Goal: Task Accomplishment & Management: Use online tool/utility

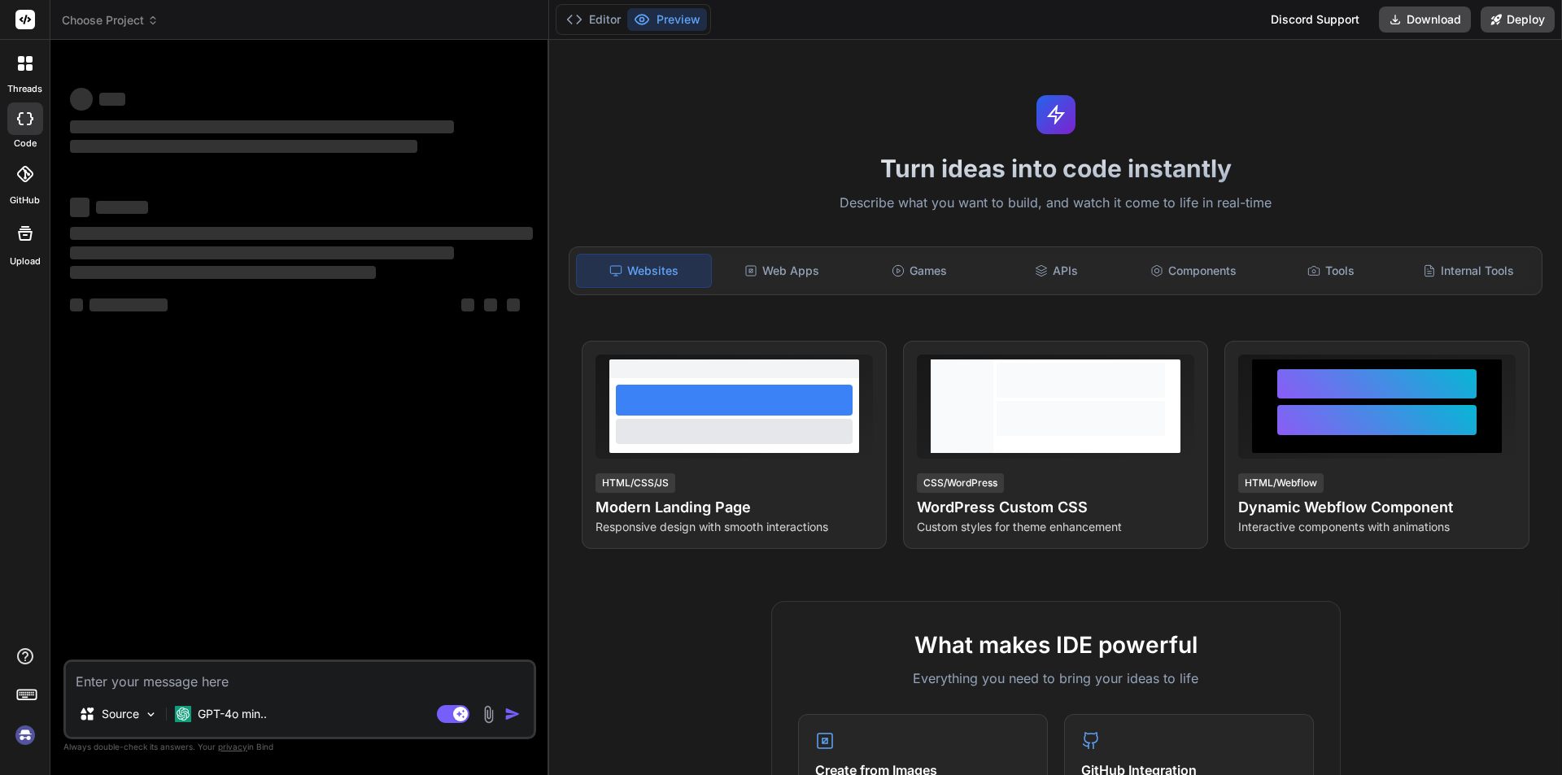
click at [11, 740] on img at bounding box center [25, 735] width 28 height 28
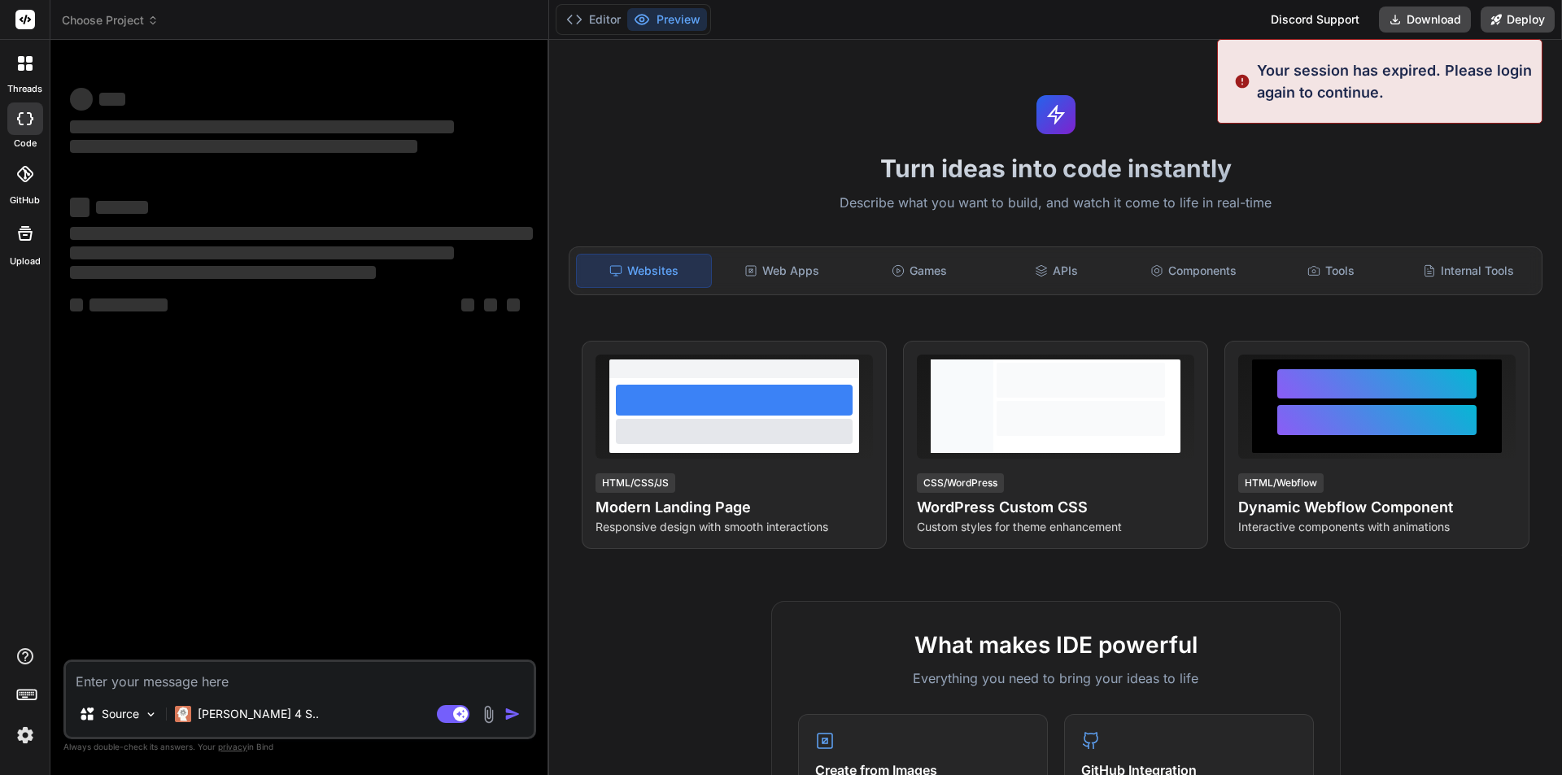
type textarea "x"
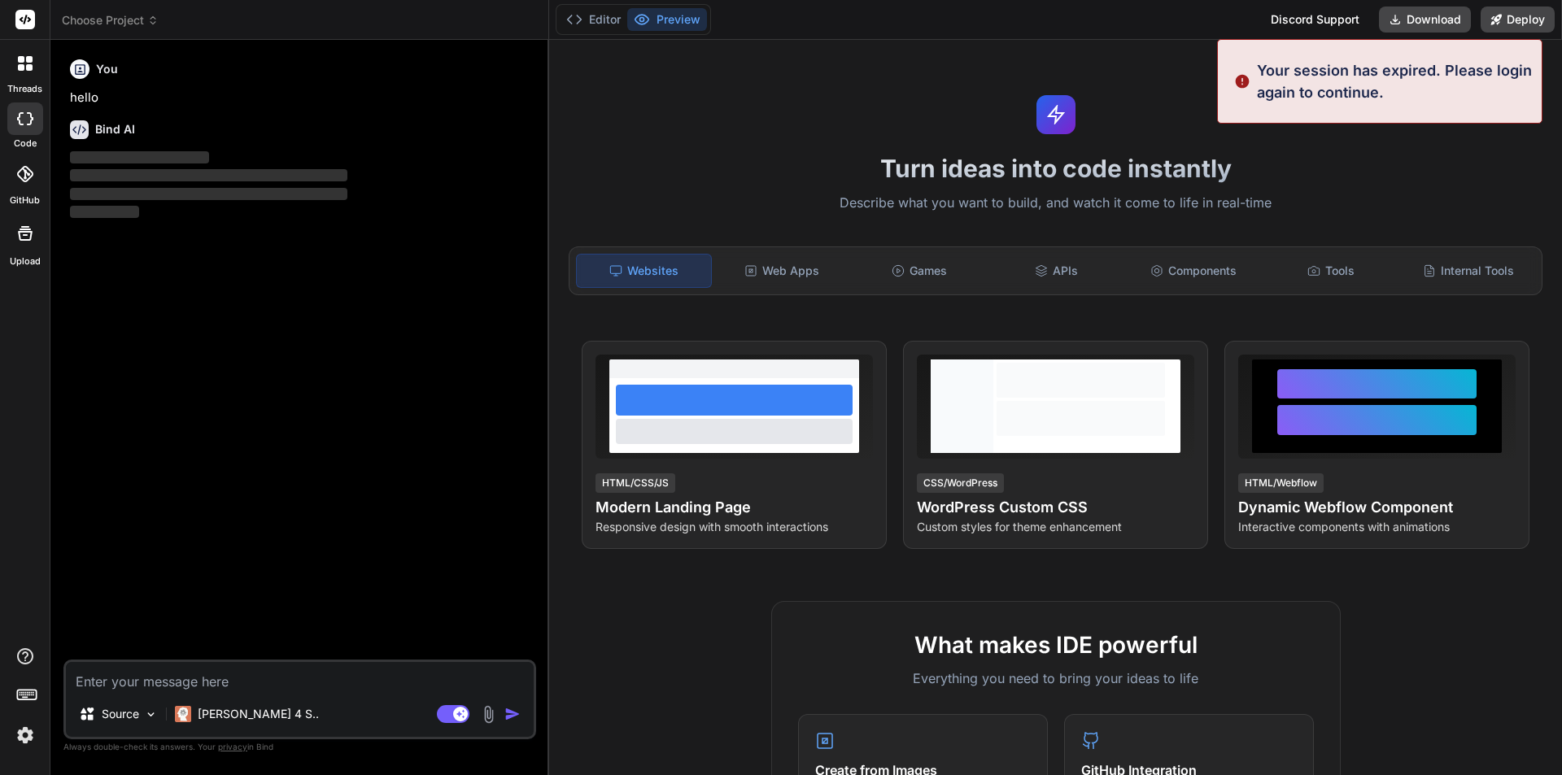
click at [167, 679] on textarea at bounding box center [300, 676] width 468 height 29
paste textarea "Completed Tasks o Fix the invalid phone number issue in the signup form. o Crea…"
type textarea "Completed Tasks o Fix the invalid phone number issue in the signup form. o Crea…"
type textarea "x"
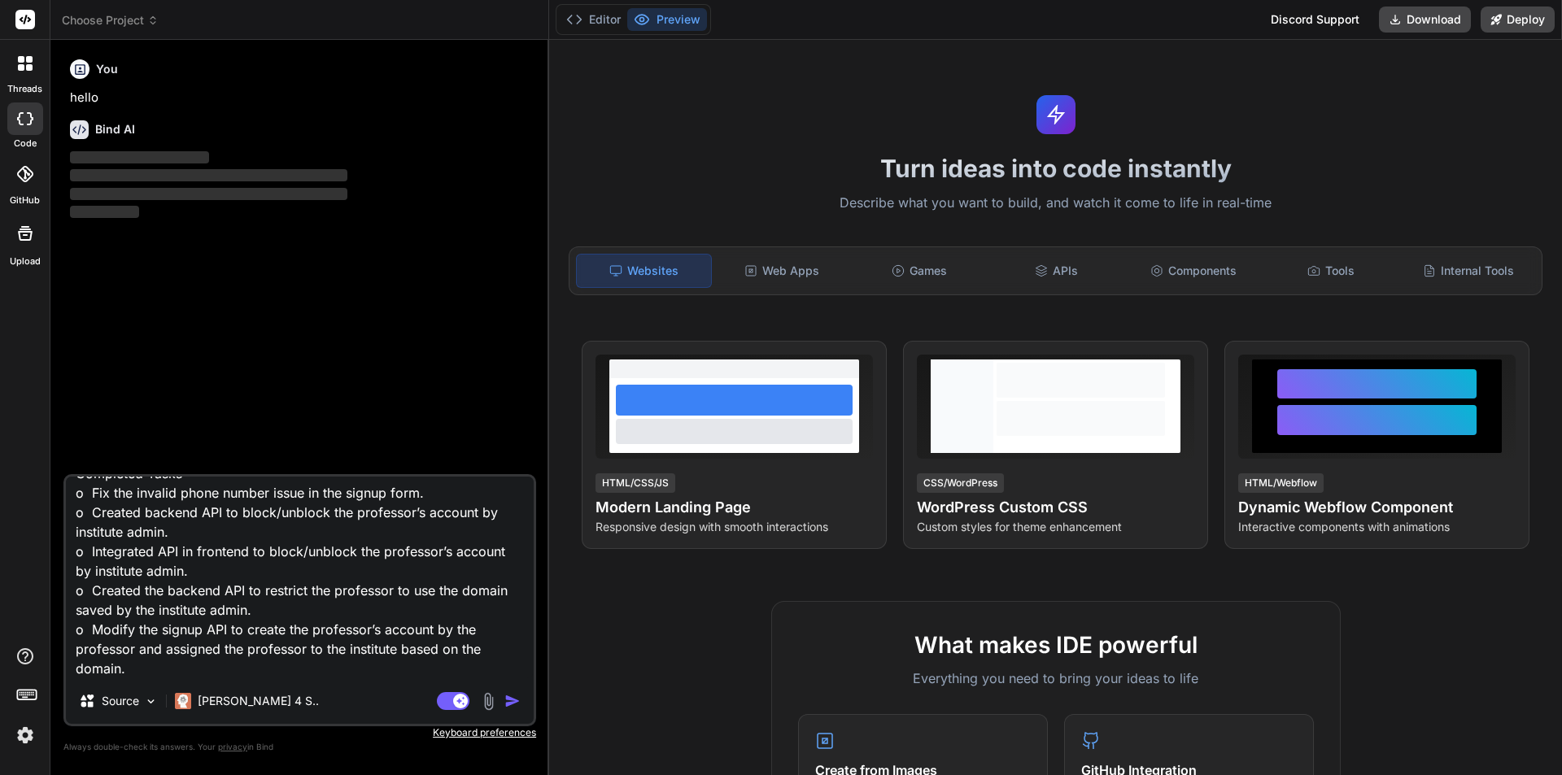
type textarea "Completed Tasks o Fix the invalid phone number issue in the signup form. o Crea…"
type textarea "x"
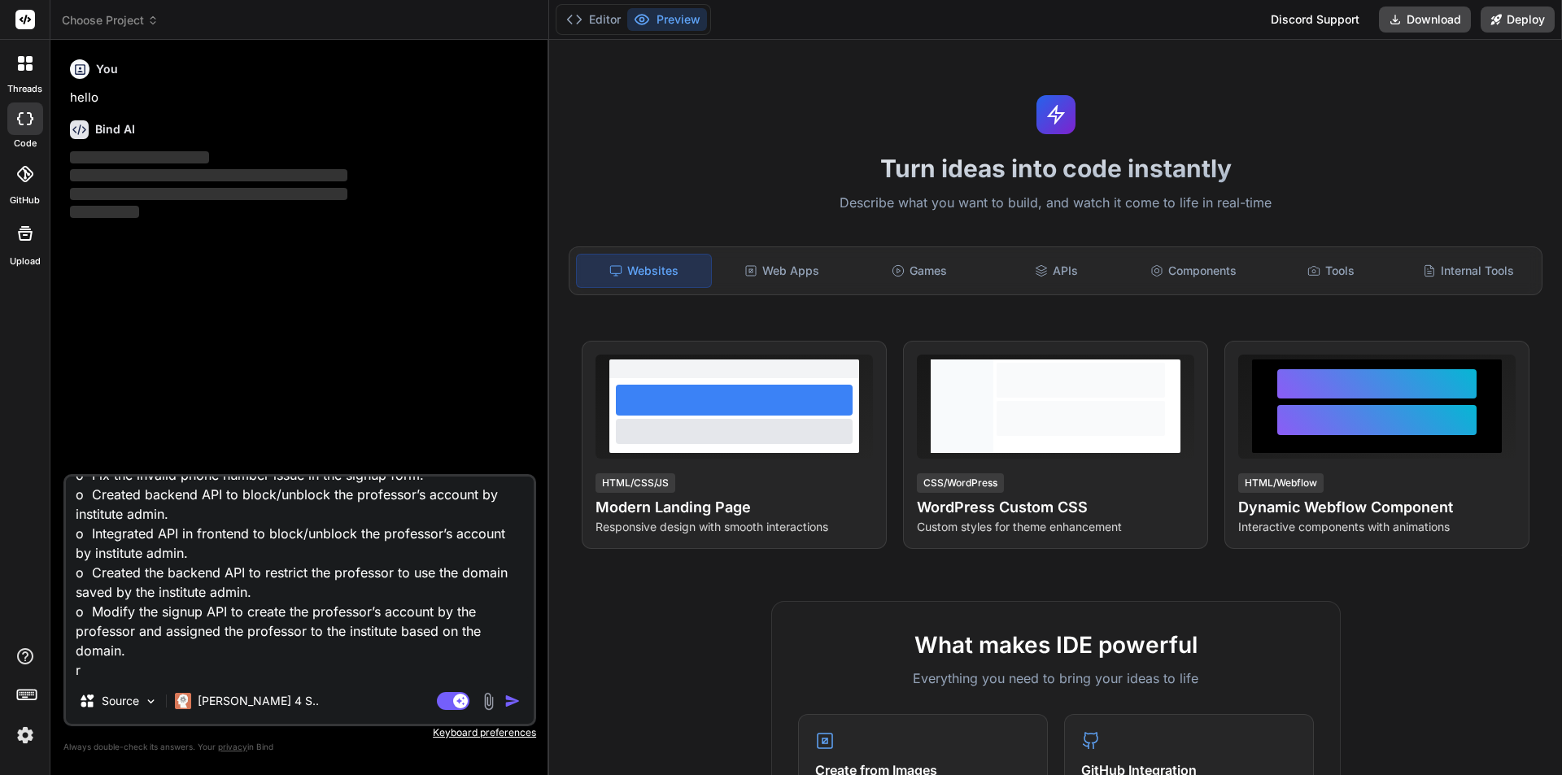
type textarea "Completed Tasks o Fix the invalid phone number issue in the signup form. o Crea…"
type textarea "x"
type textarea "Completed Tasks o Fix the invalid phone number issue in the signup form. o Crea…"
type textarea "x"
type textarea "Completed Tasks o Fix the invalid phone number issue in the signup form. o Crea…"
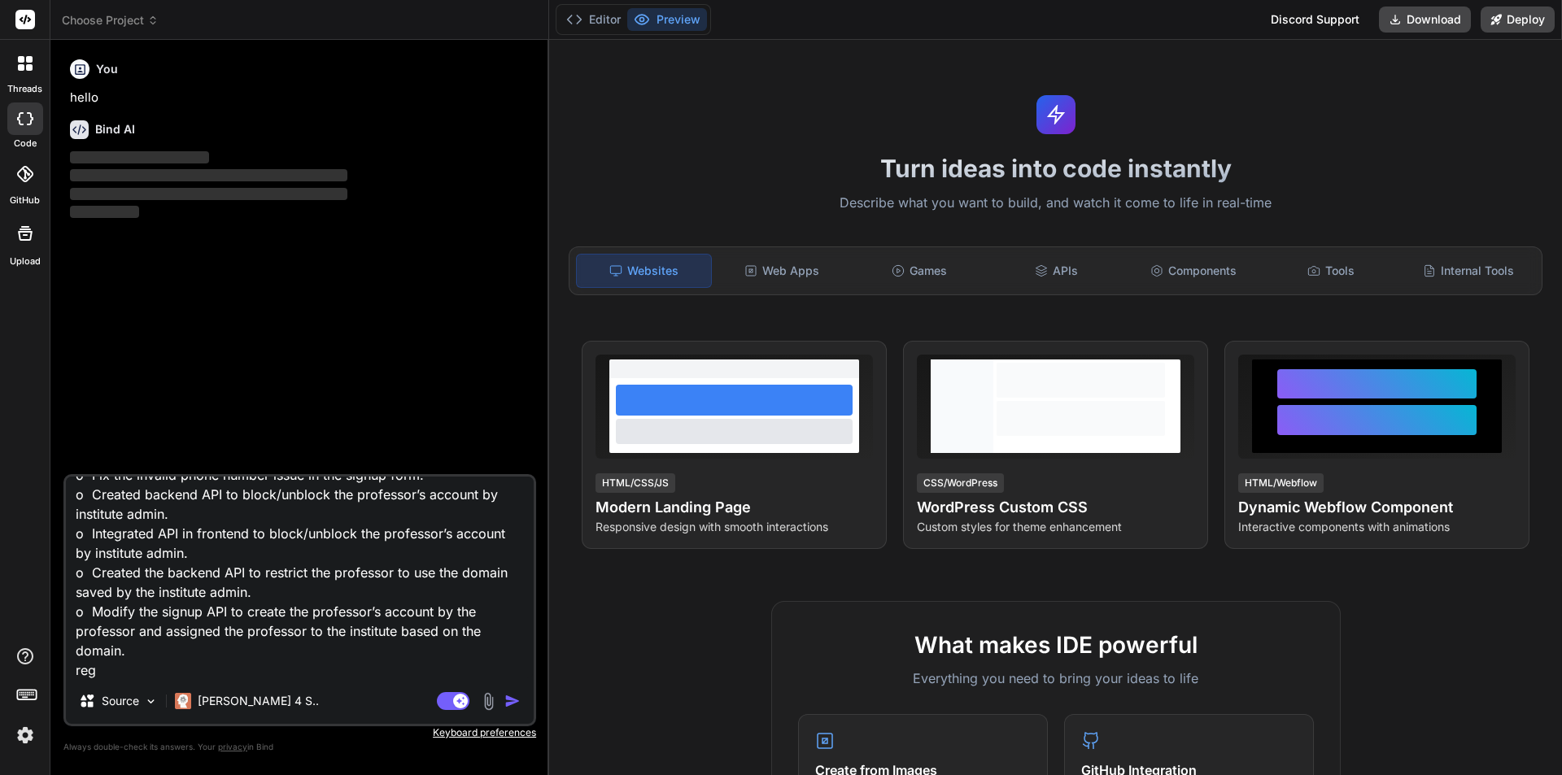
type textarea "x"
type textarea "Completed Tasks o Fix the invalid phone number issue in the signup form. o Crea…"
type textarea "x"
type textarea "Completed Tasks o Fix the invalid phone number issue in the signup form. o Crea…"
type textarea "x"
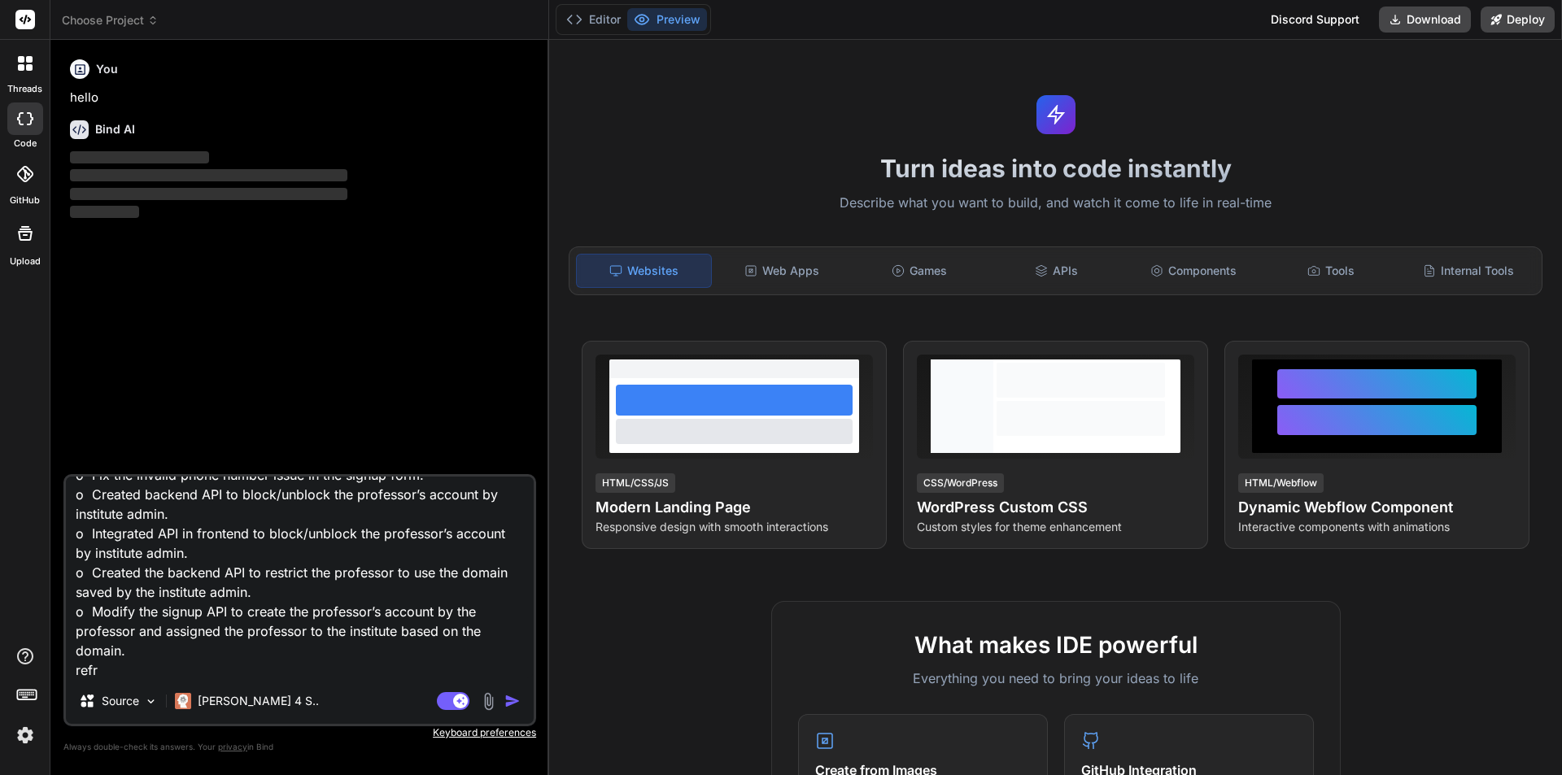
type textarea "Completed Tasks o Fix the invalid phone number issue in the signup form. o Crea…"
type textarea "x"
type textarea "Completed Tasks o Fix the invalid phone number issue in the signup form. o Crea…"
type textarea "x"
type textarea "Completed Tasks o Fix the invalid phone number issue in the signup form. o Crea…"
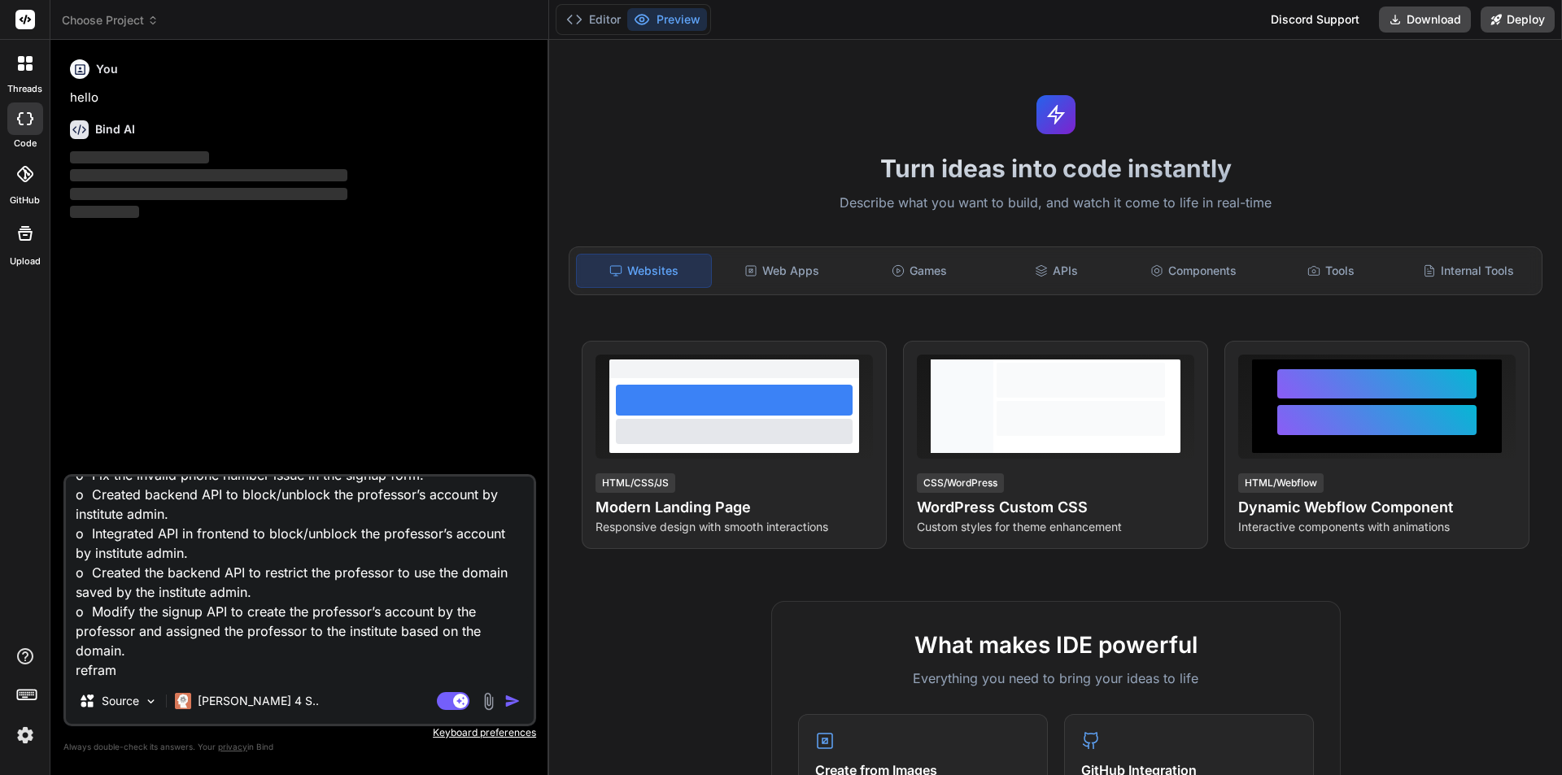
type textarea "x"
type textarea "Completed Tasks o Fix the invalid phone number issue in the signup form. o Crea…"
type textarea "x"
type textarea "Completed Tasks o Fix the invalid phone number issue in the signup form. o Crea…"
type textarea "x"
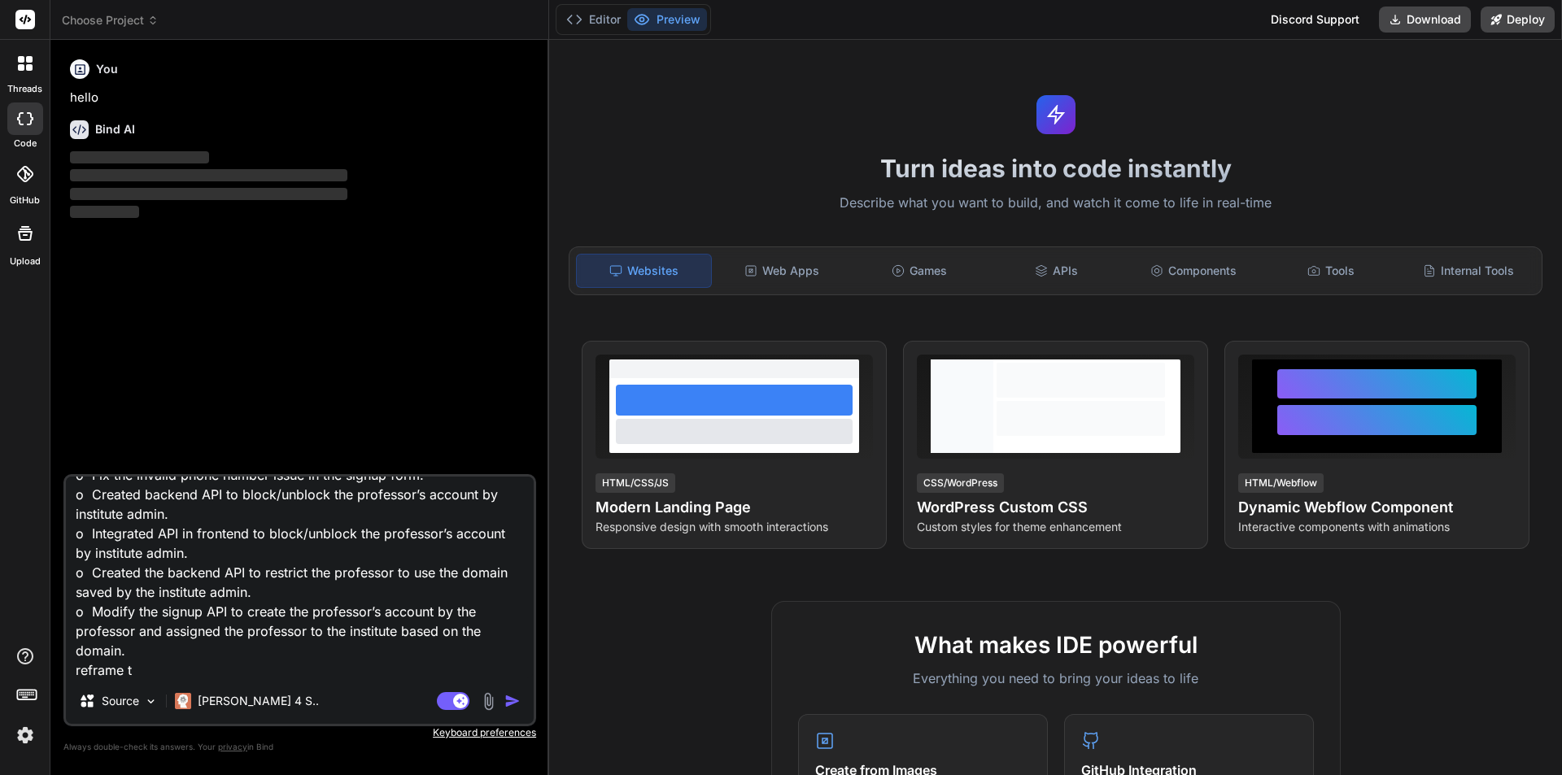
type textarea "Completed Tasks o Fix the invalid phone number issue in the signup form. o Crea…"
type textarea "x"
type textarea "Completed Tasks o Fix the invalid phone number issue in the signup form. o Crea…"
type textarea "x"
type textarea "Completed Tasks o Fix the invalid phone number issue in the signup form. o Crea…"
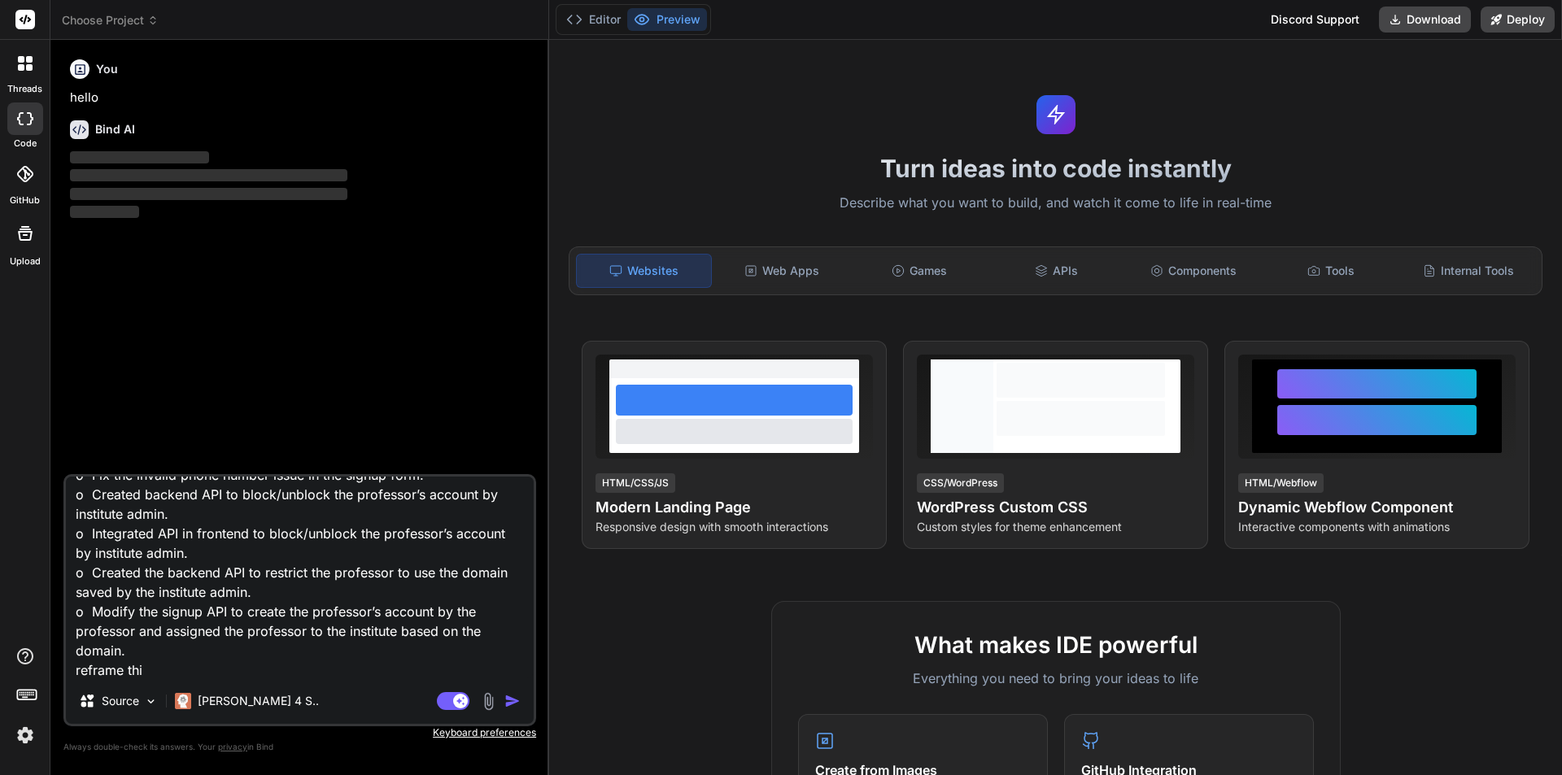
type textarea "x"
type textarea "Completed Tasks o Fix the invalid phone number issue in the signup form. o Crea…"
click at [508, 706] on img "button" at bounding box center [512, 701] width 16 height 16
click at [29, 736] on img at bounding box center [25, 735] width 28 height 28
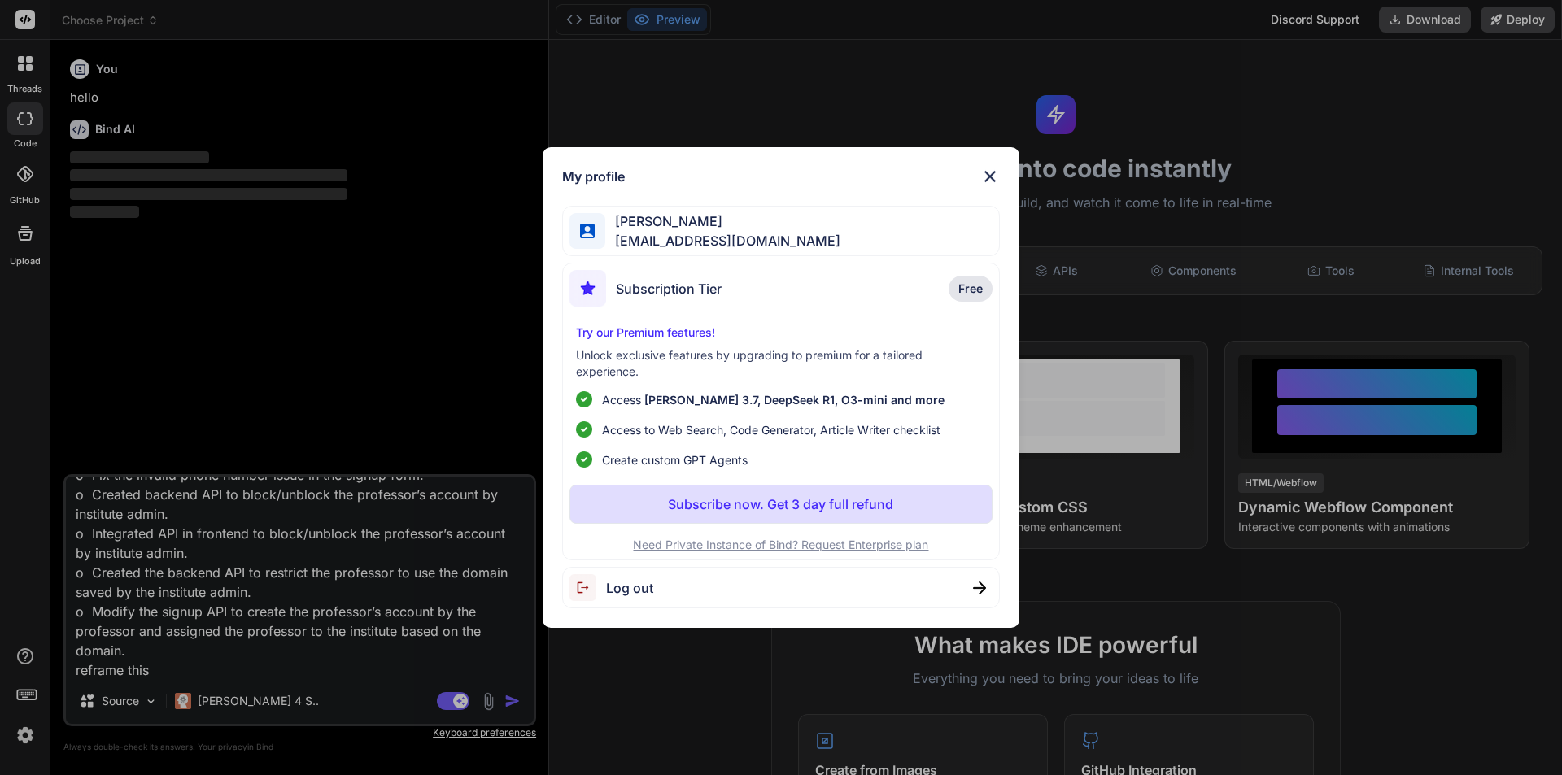
click at [512, 704] on div "My profile Ali khan asif04@yopmail.com Subscription Tier Free Try our Premium f…" at bounding box center [781, 387] width 1562 height 775
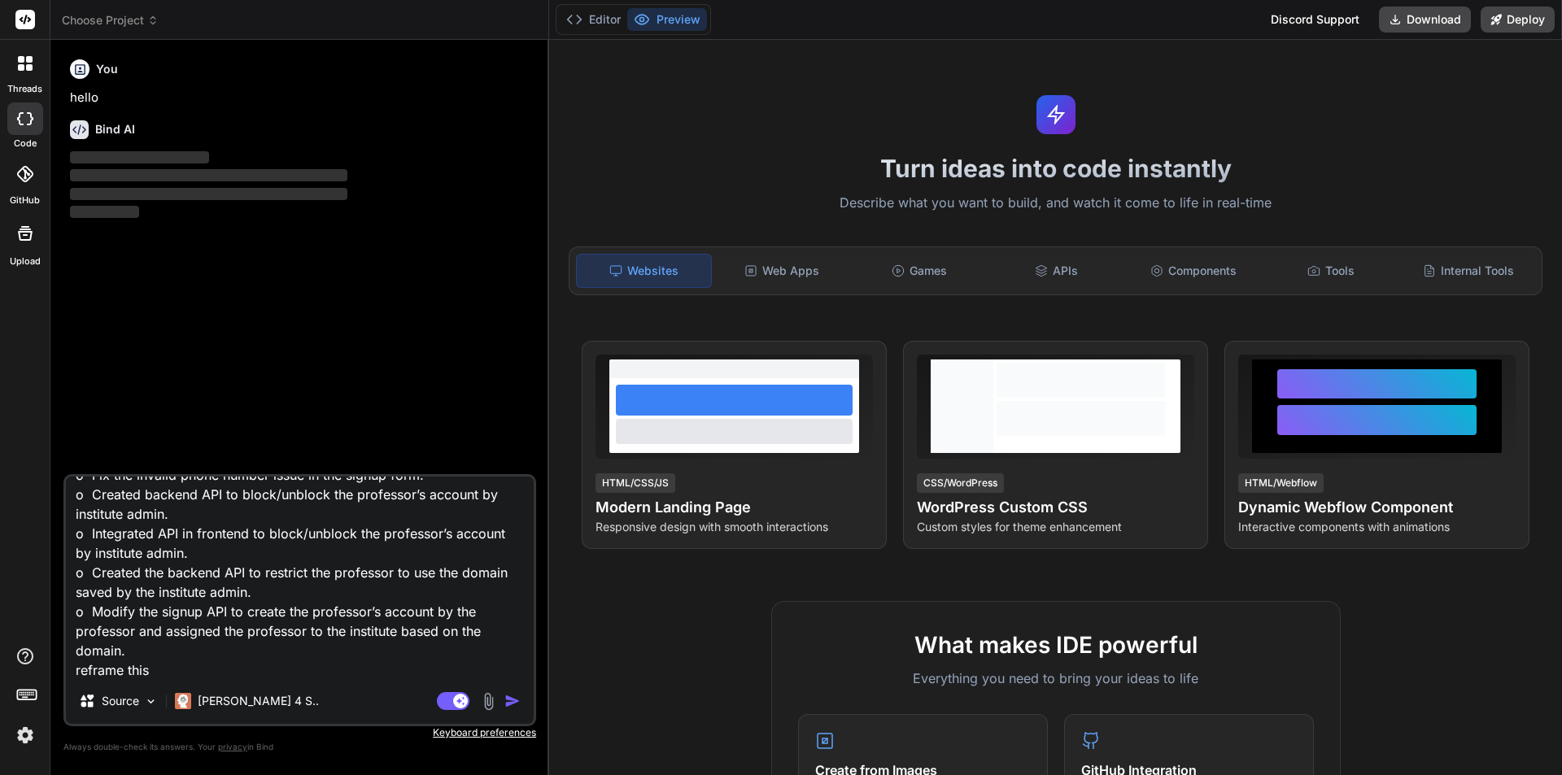
click at [512, 704] on img "button" at bounding box center [512, 701] width 16 height 16
click at [168, 670] on textarea "Completed Tasks o Fix the invalid phone number issue in the signup form. o Crea…" at bounding box center [300, 578] width 468 height 202
click at [185, 652] on textarea "Completed Tasks o Fix the invalid phone number issue in the signup form. o Crea…" at bounding box center [300, 578] width 468 height 202
click at [184, 667] on textarea "Completed Tasks o Fix the invalid phone number issue in the signup form. o Crea…" at bounding box center [300, 578] width 468 height 202
click at [184, 660] on textarea "Completed Tasks o Fix the invalid phone number issue in the signup form. o Crea…" at bounding box center [300, 578] width 468 height 202
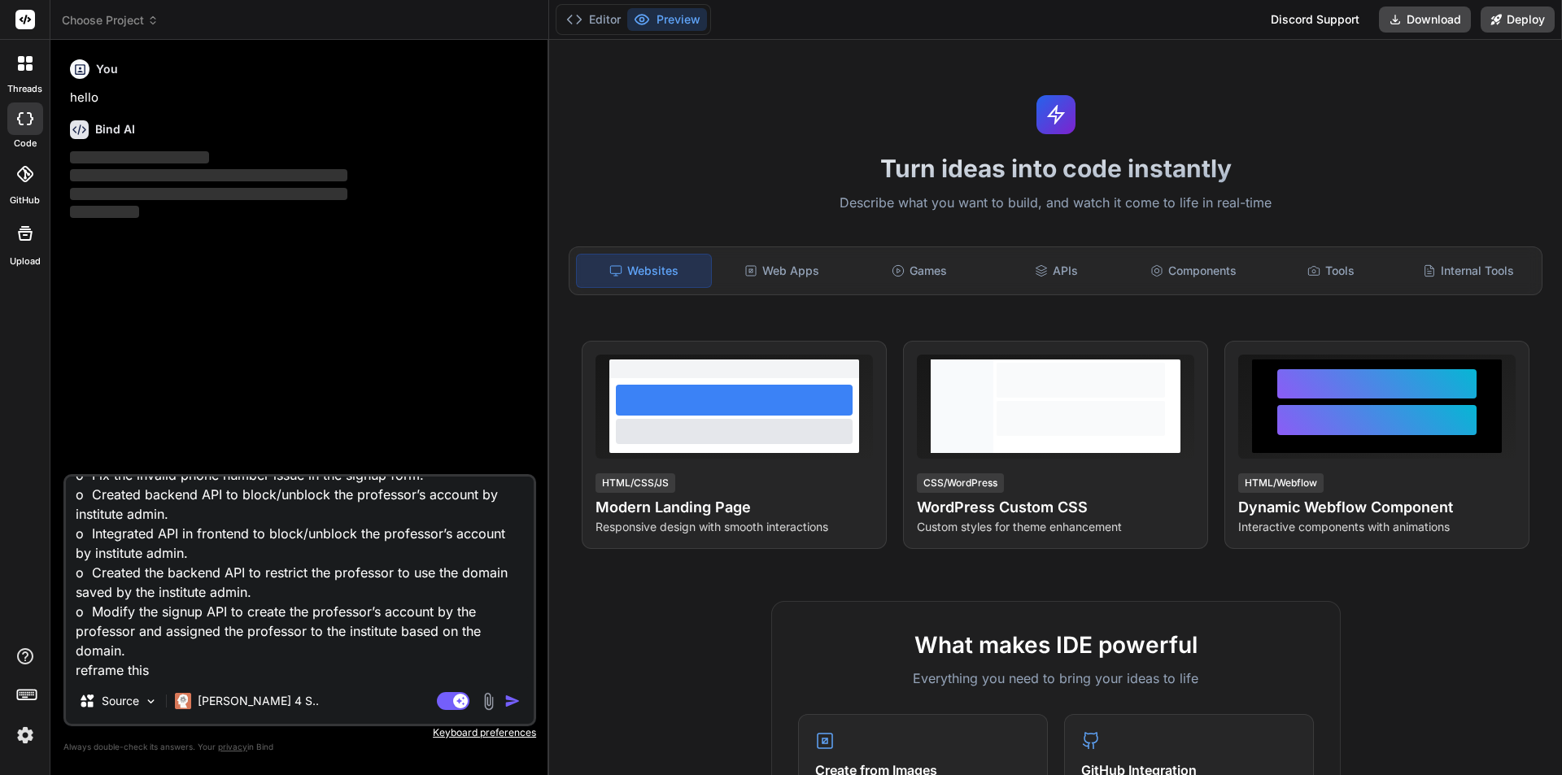
click at [182, 657] on textarea "Completed Tasks o Fix the invalid phone number issue in the signup form. o Crea…" at bounding box center [300, 578] width 468 height 202
click at [484, 631] on textarea "Completed Tasks o Fix the invalid phone number issue in the signup form. o Crea…" at bounding box center [300, 578] width 468 height 202
click at [485, 615] on textarea "Completed Tasks o Fix the invalid phone number issue in the signup form. o Crea…" at bounding box center [300, 578] width 468 height 202
click at [486, 590] on textarea "Completed Tasks o Fix the invalid phone number issue in the signup form. o Crea…" at bounding box center [300, 578] width 468 height 202
click at [508, 577] on textarea "Completed Tasks o Fix the invalid phone number issue in the signup form. o Crea…" at bounding box center [300, 578] width 468 height 202
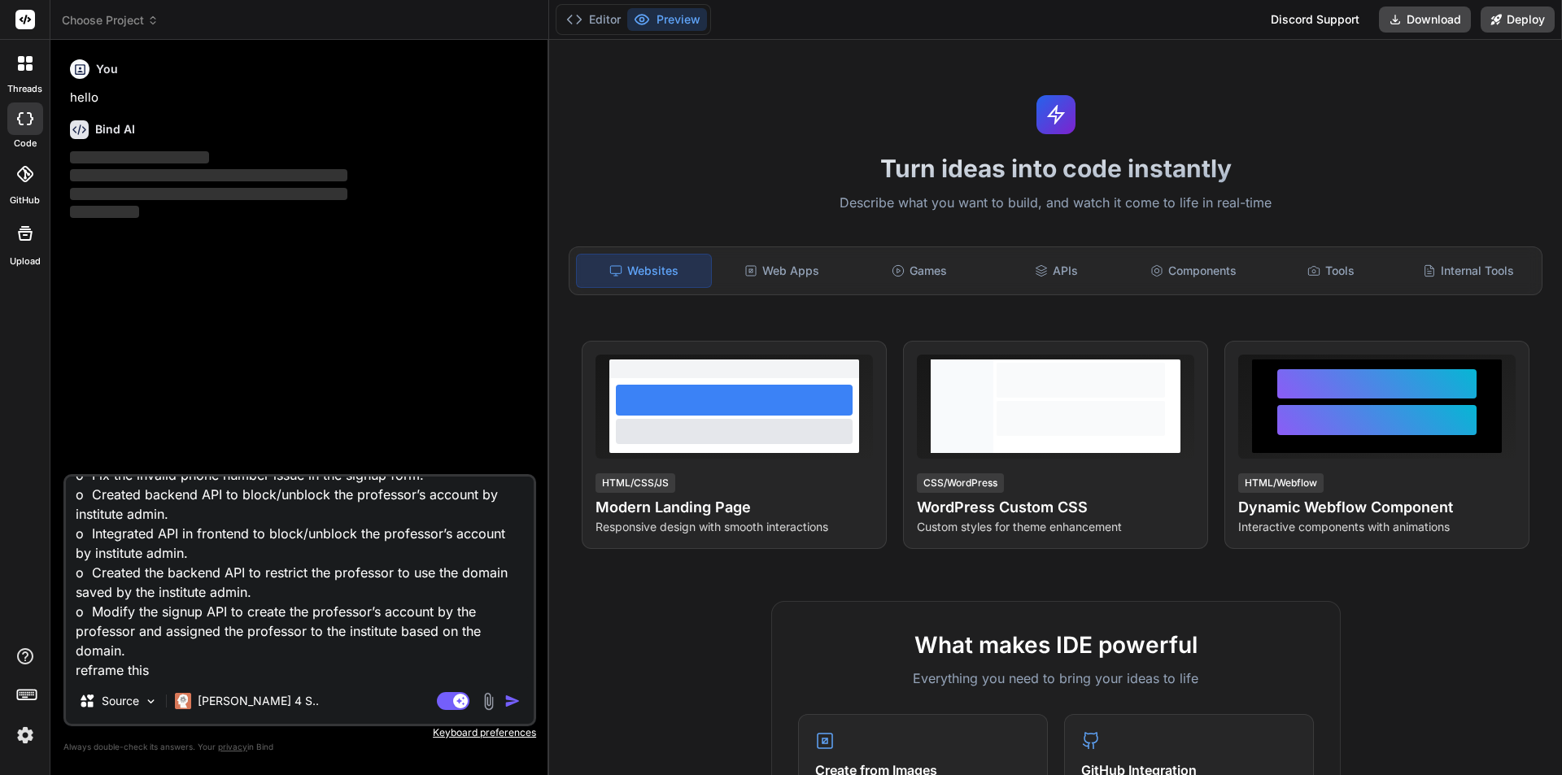
click at [499, 557] on textarea "Completed Tasks o Fix the invalid phone number issue in the signup form. o Crea…" at bounding box center [300, 578] width 468 height 202
click at [513, 536] on textarea "Completed Tasks o Fix the invalid phone number issue in the signup form. o Crea…" at bounding box center [300, 578] width 468 height 202
click at [490, 517] on textarea "Completed Tasks o Fix the invalid phone number issue in the signup form. o Crea…" at bounding box center [300, 578] width 468 height 202
click at [486, 499] on textarea "Completed Tasks o Fix the invalid phone number issue in the signup form. o Crea…" at bounding box center [300, 578] width 468 height 202
click at [496, 495] on textarea "Completed Tasks o Fix the invalid phone number issue in the signup form. o Crea…" at bounding box center [300, 578] width 468 height 202
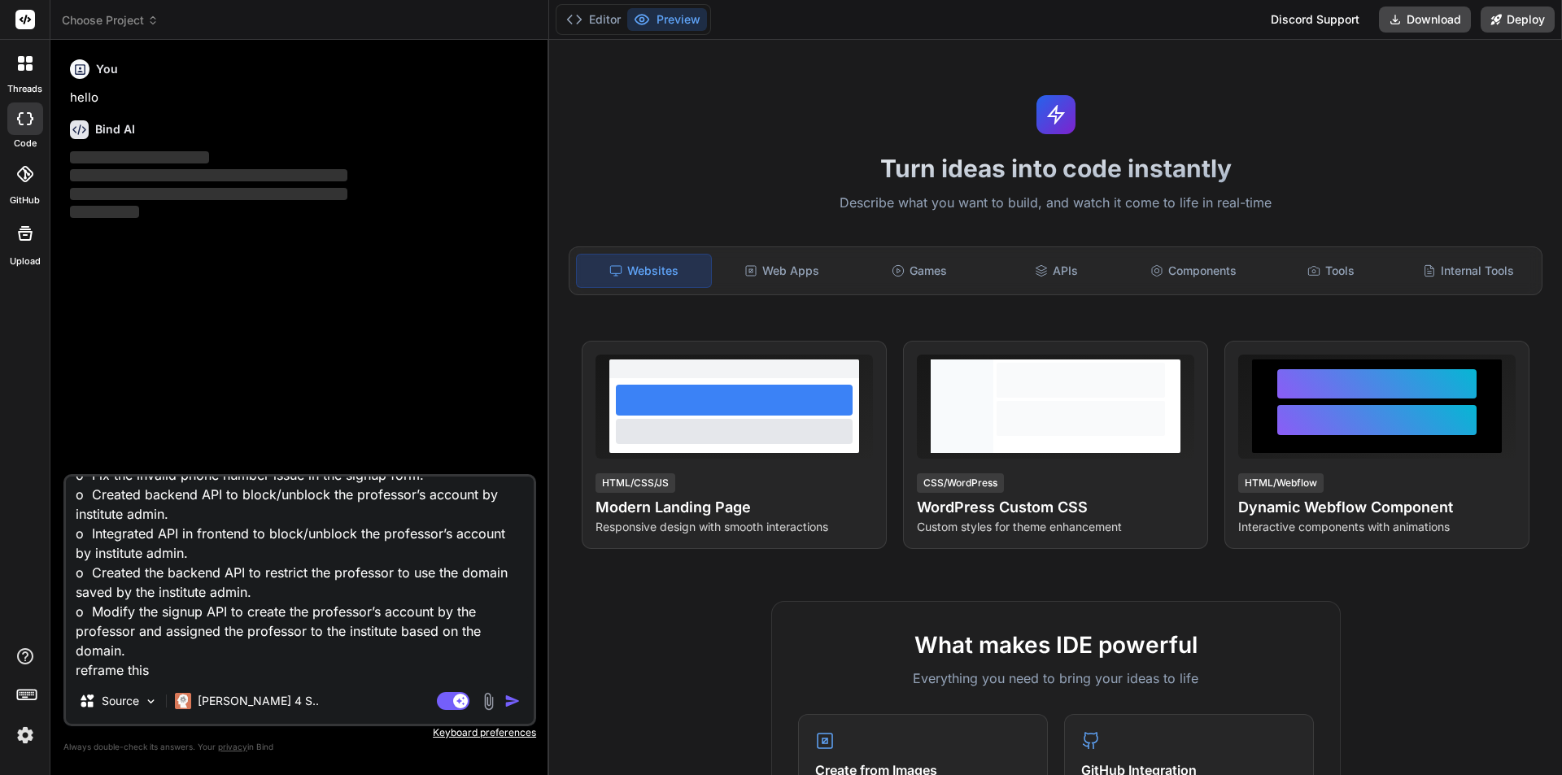
click at [495, 517] on textarea "Completed Tasks o Fix the invalid phone number issue in the signup form. o Crea…" at bounding box center [300, 578] width 468 height 202
click at [515, 531] on textarea "Completed Tasks o Fix the invalid phone number issue in the signup form. o Crea…" at bounding box center [300, 578] width 468 height 202
click at [500, 521] on textarea "Completed Tasks o Fix the invalid phone number issue in the signup form. o Crea…" at bounding box center [300, 578] width 468 height 202
click at [503, 498] on textarea "Completed Tasks o Fix the invalid phone number issue in the signup form. o Crea…" at bounding box center [300, 578] width 468 height 202
click at [497, 529] on textarea "Completed Tasks o Fix the invalid phone number issue in the signup form. o Crea…" at bounding box center [300, 578] width 468 height 202
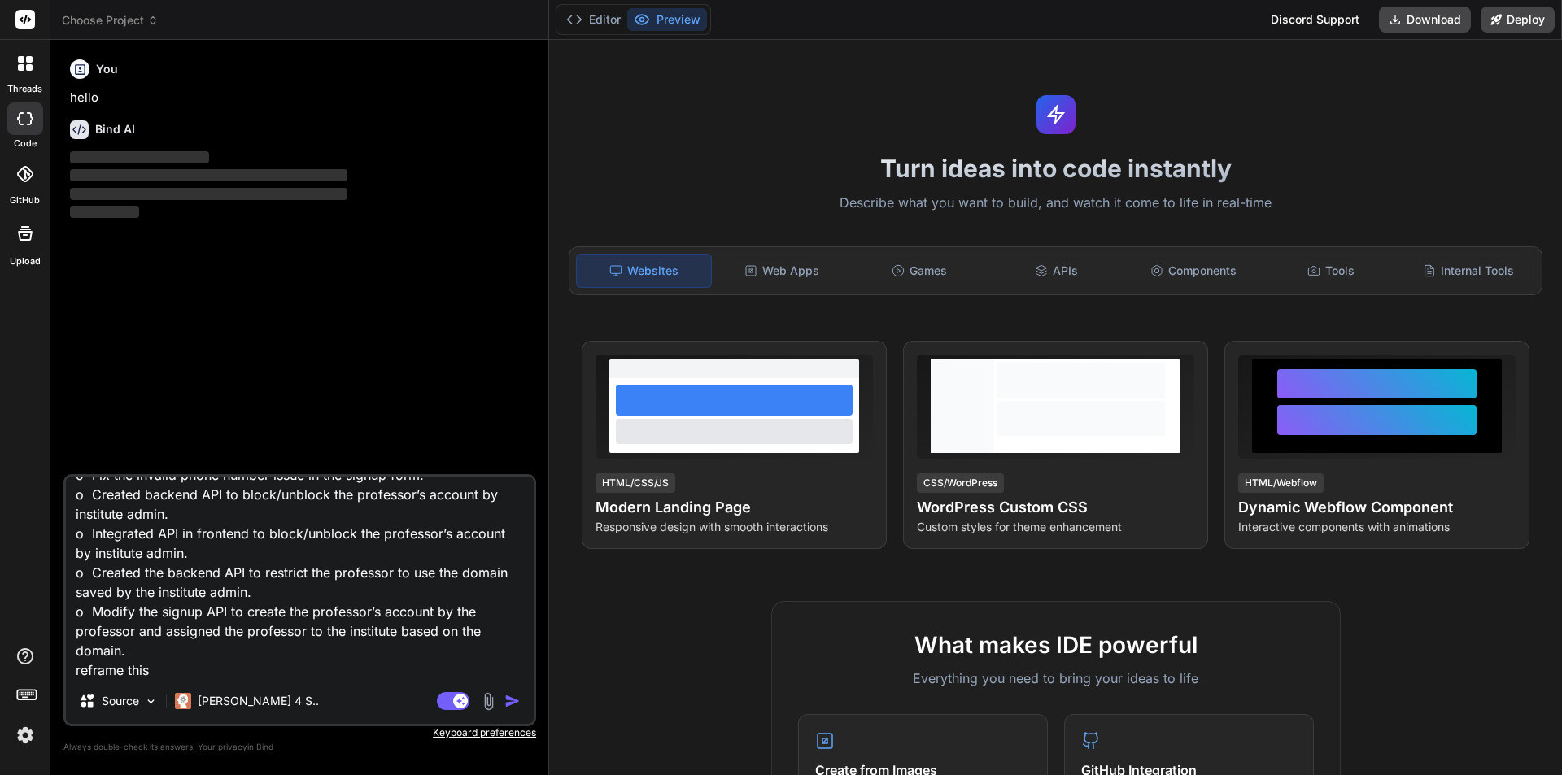
click at [507, 534] on textarea "Completed Tasks o Fix the invalid phone number issue in the signup form. o Crea…" at bounding box center [300, 578] width 468 height 202
click at [510, 570] on textarea "Completed Tasks o Fix the invalid phone number issue in the signup form. o Crea…" at bounding box center [300, 578] width 468 height 202
click at [518, 587] on textarea "Completed Tasks o Fix the invalid phone number issue in the signup form. o Crea…" at bounding box center [300, 578] width 468 height 202
click at [515, 604] on textarea "Completed Tasks o Fix the invalid phone number issue in the signup form. o Crea…" at bounding box center [300, 578] width 468 height 202
click at [509, 621] on textarea "Completed Tasks o Fix the invalid phone number issue in the signup form. o Crea…" at bounding box center [300, 578] width 468 height 202
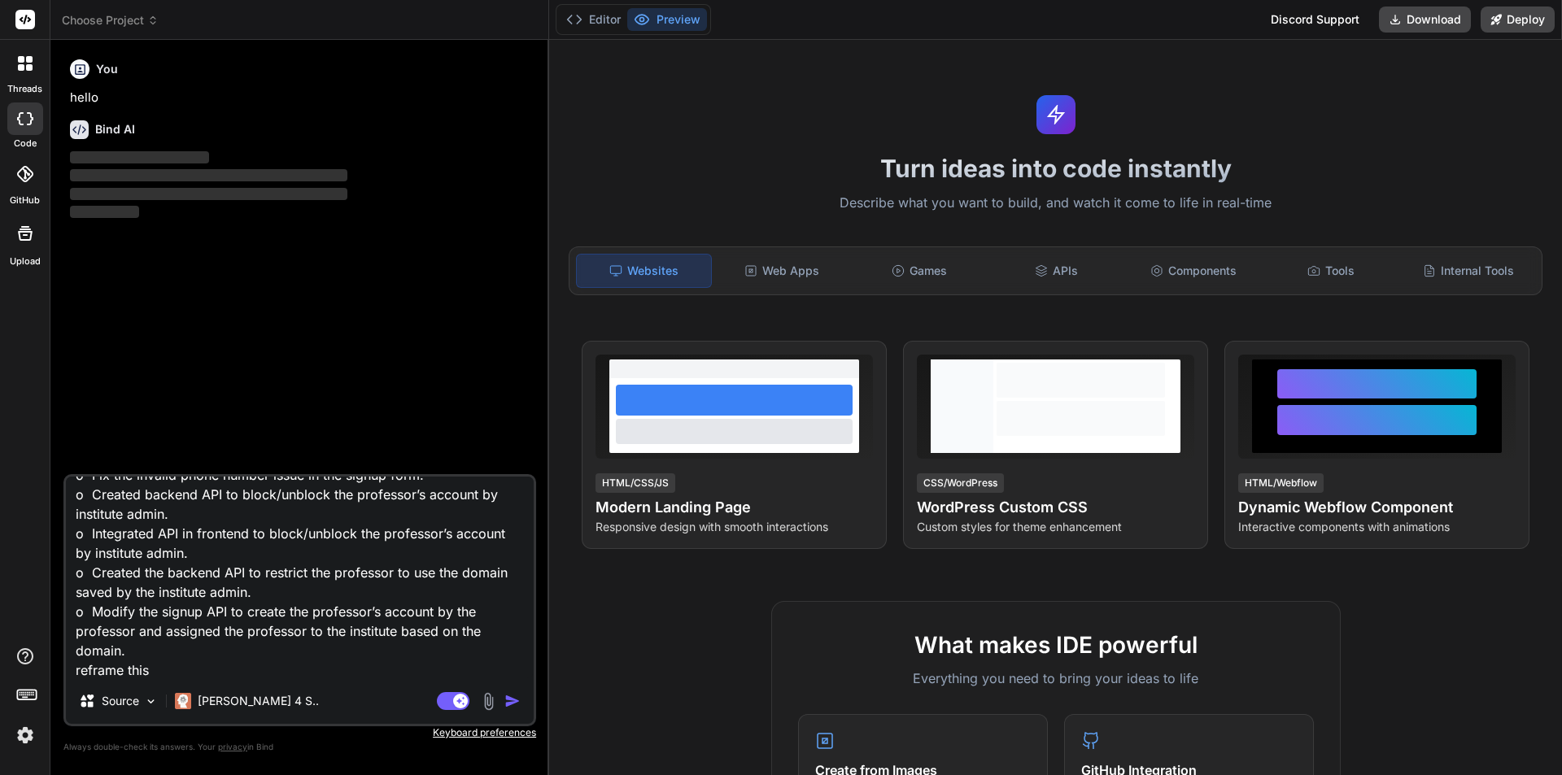
click at [506, 637] on textarea "Completed Tasks o Fix the invalid phone number issue in the signup form. o Crea…" at bounding box center [300, 578] width 468 height 202
click at [508, 670] on textarea "Completed Tasks o Fix the invalid phone number issue in the signup form. o Crea…" at bounding box center [300, 578] width 468 height 202
click at [484, 652] on textarea "Completed Tasks o Fix the invalid phone number issue in the signup form. o Crea…" at bounding box center [300, 578] width 468 height 202
click at [24, 739] on img at bounding box center [25, 735] width 28 height 28
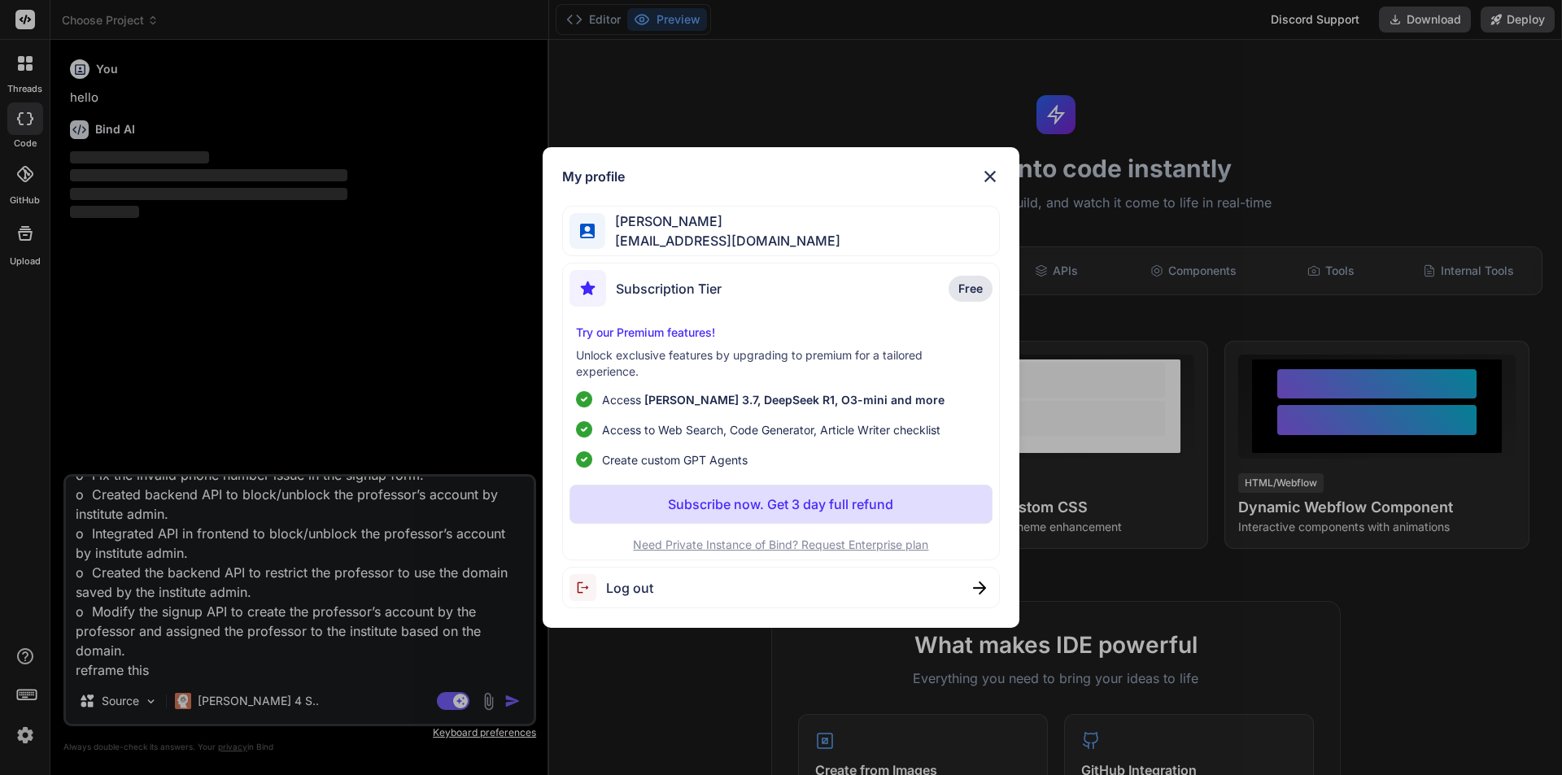
click at [993, 172] on img at bounding box center [990, 177] width 20 height 20
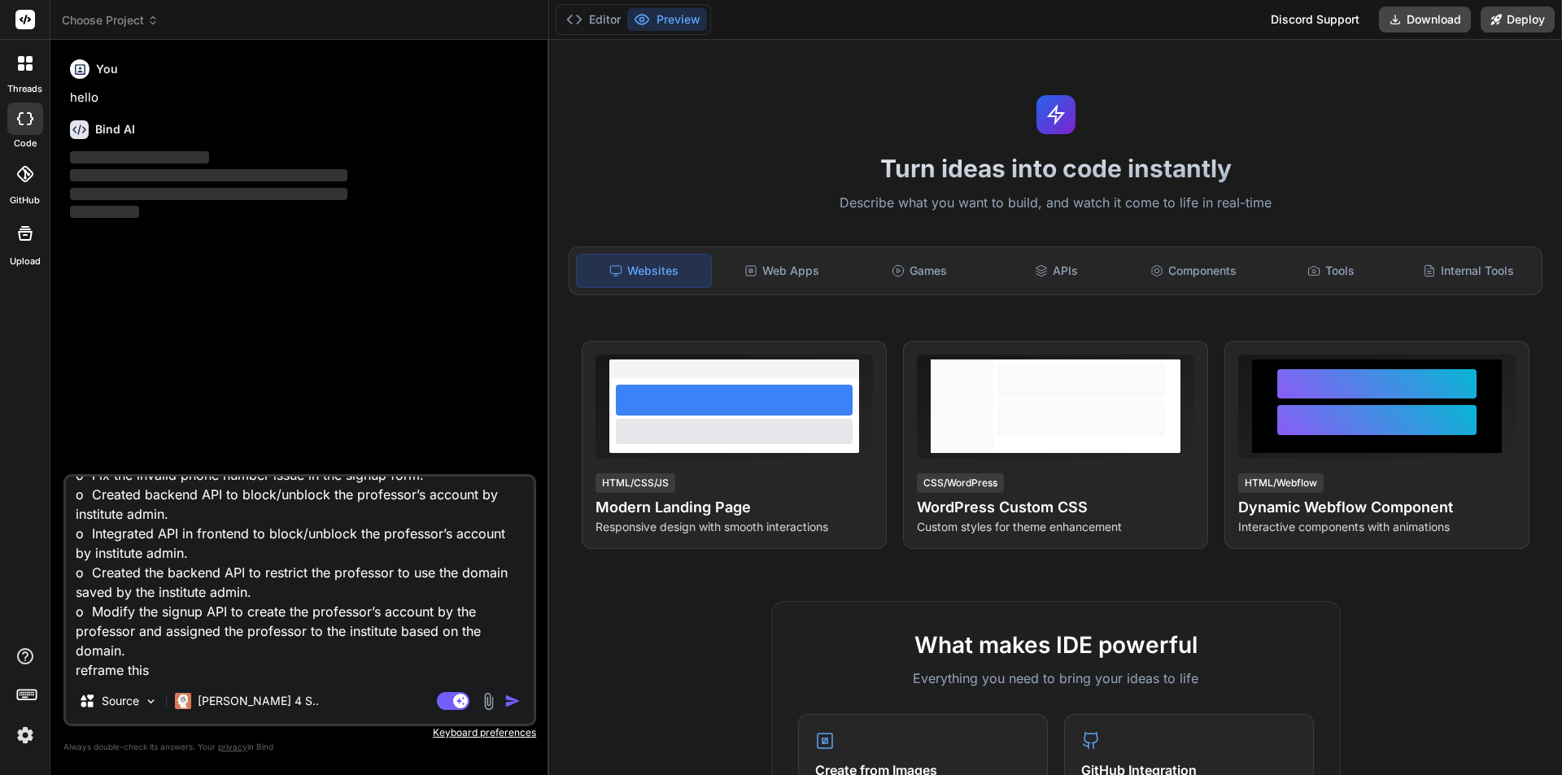
click at [508, 699] on img "button" at bounding box center [512, 701] width 16 height 16
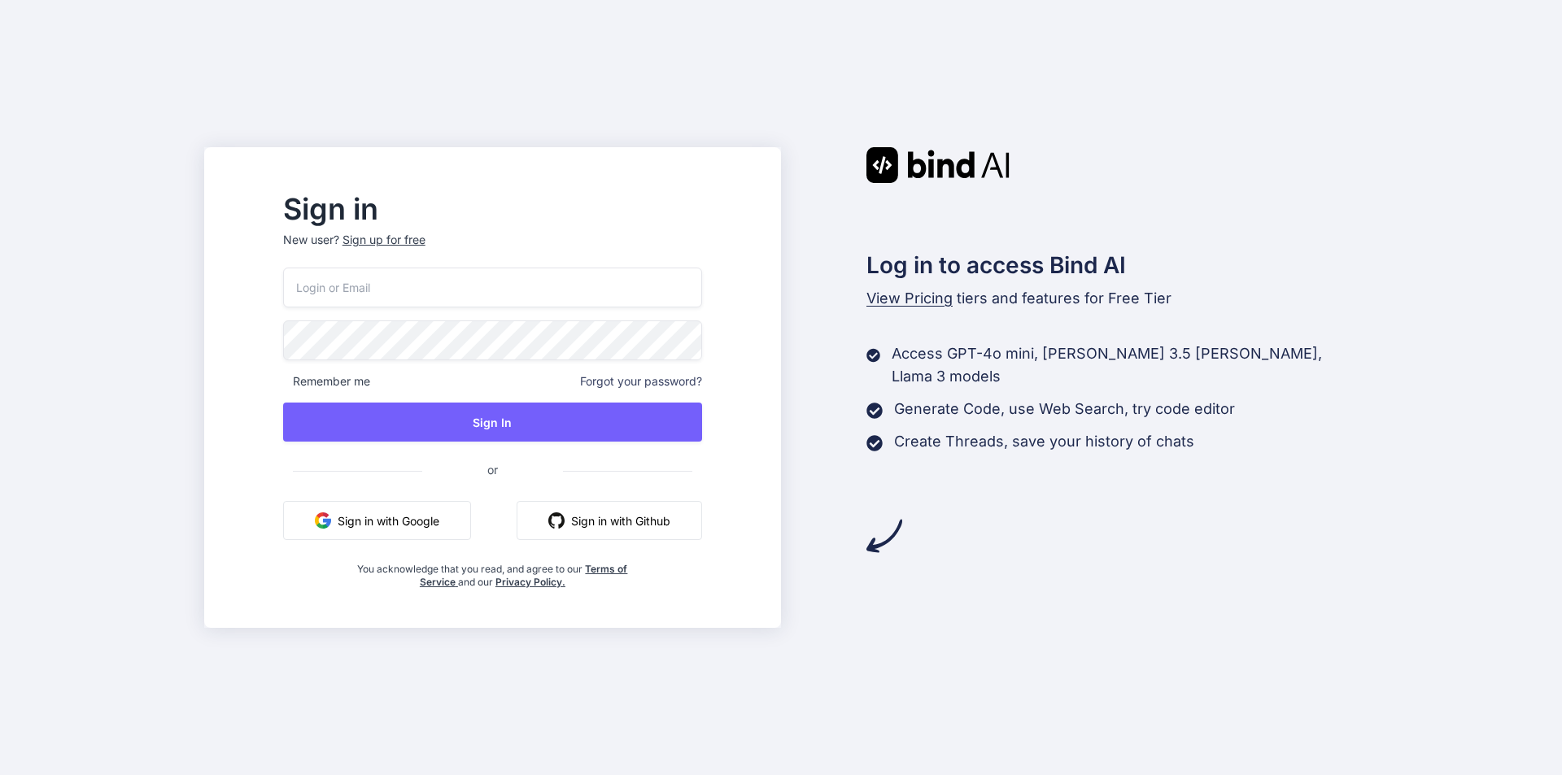
click at [350, 295] on input "email" at bounding box center [492, 288] width 419 height 40
type input "[EMAIL_ADDRESS][DOMAIN_NAME]"
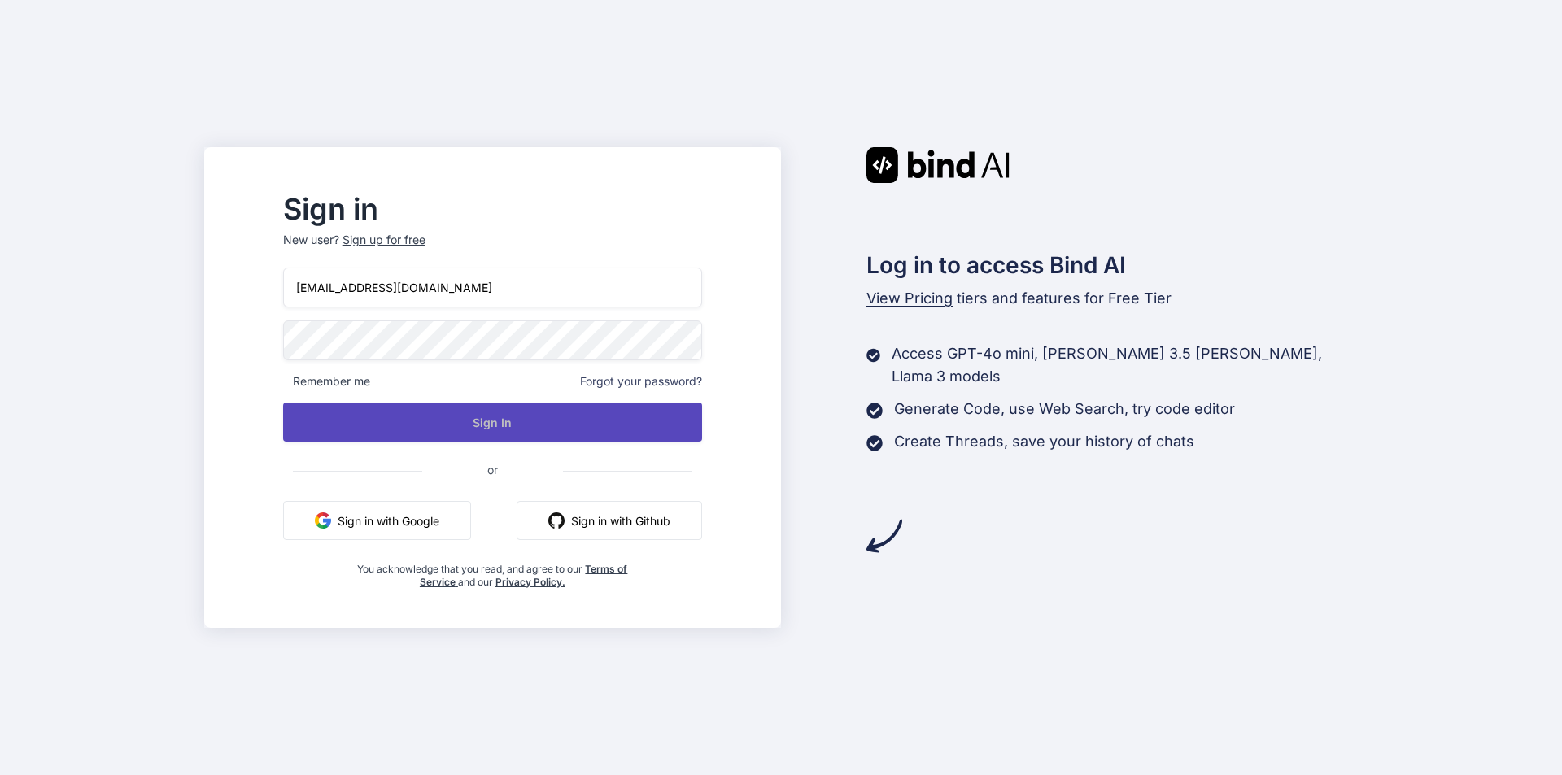
click at [435, 406] on button "Sign In" at bounding box center [492, 422] width 419 height 39
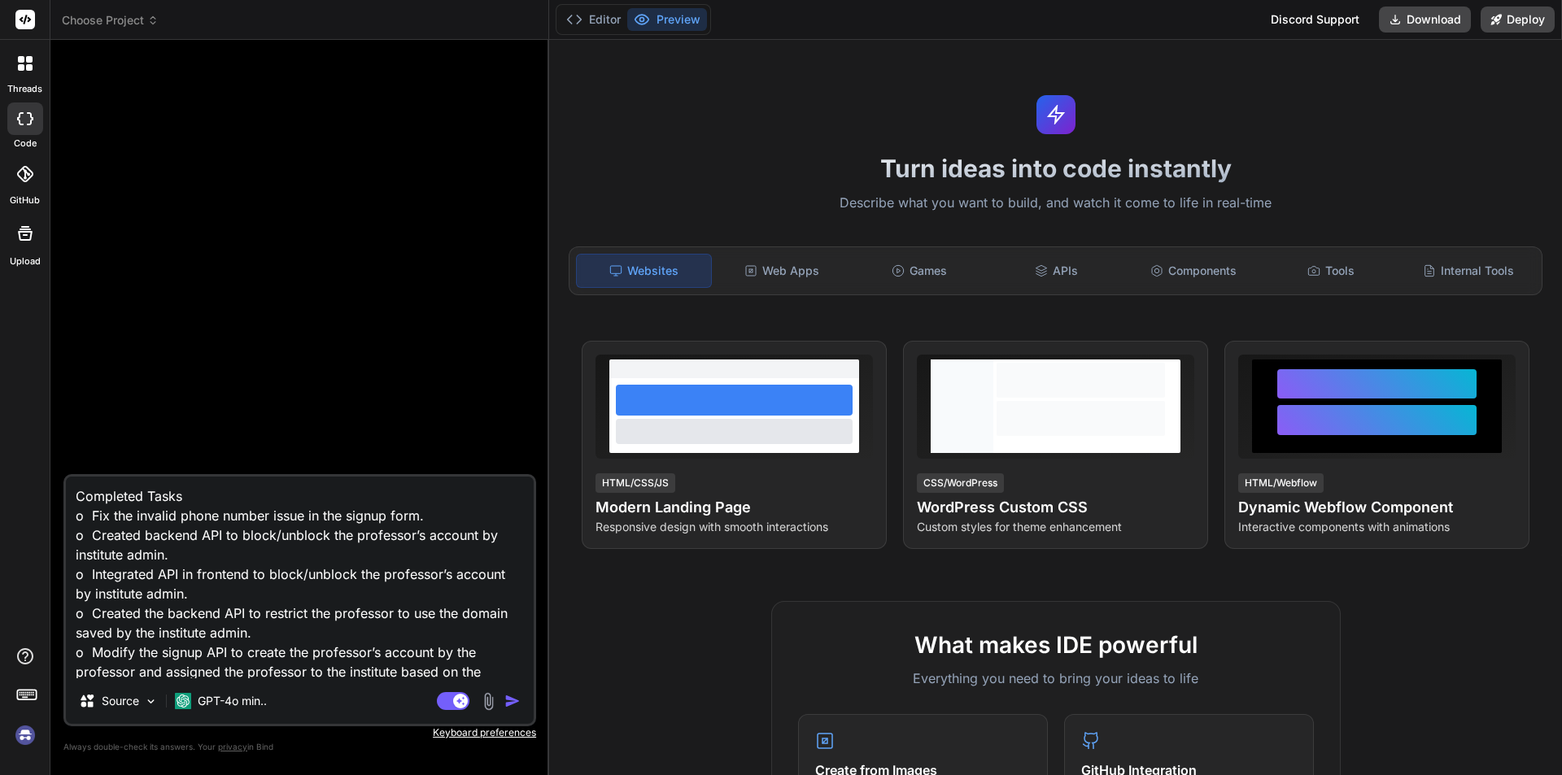
click at [516, 699] on img "button" at bounding box center [512, 701] width 16 height 16
type textarea "x"
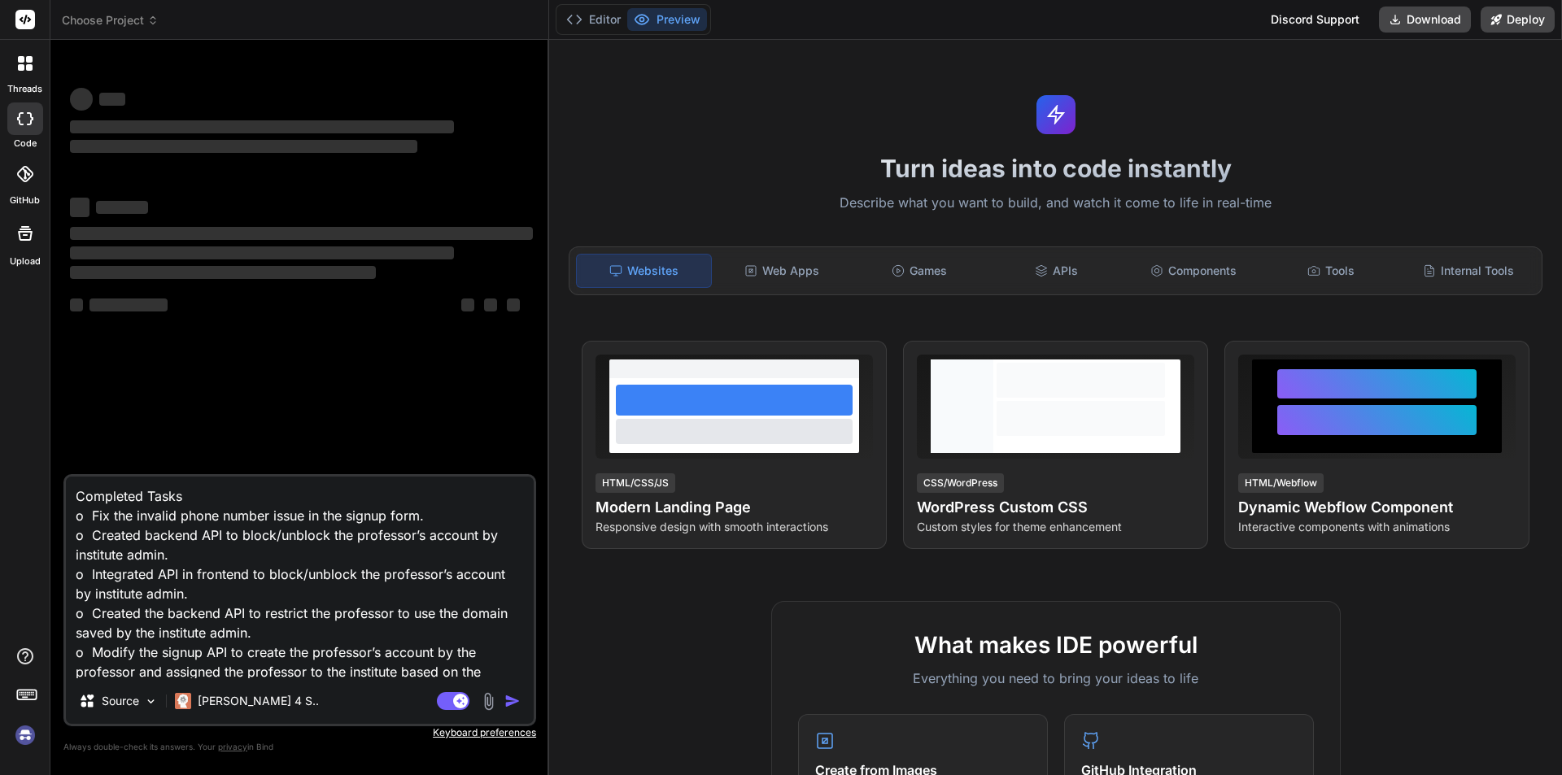
click at [16, 735] on img at bounding box center [25, 735] width 28 height 28
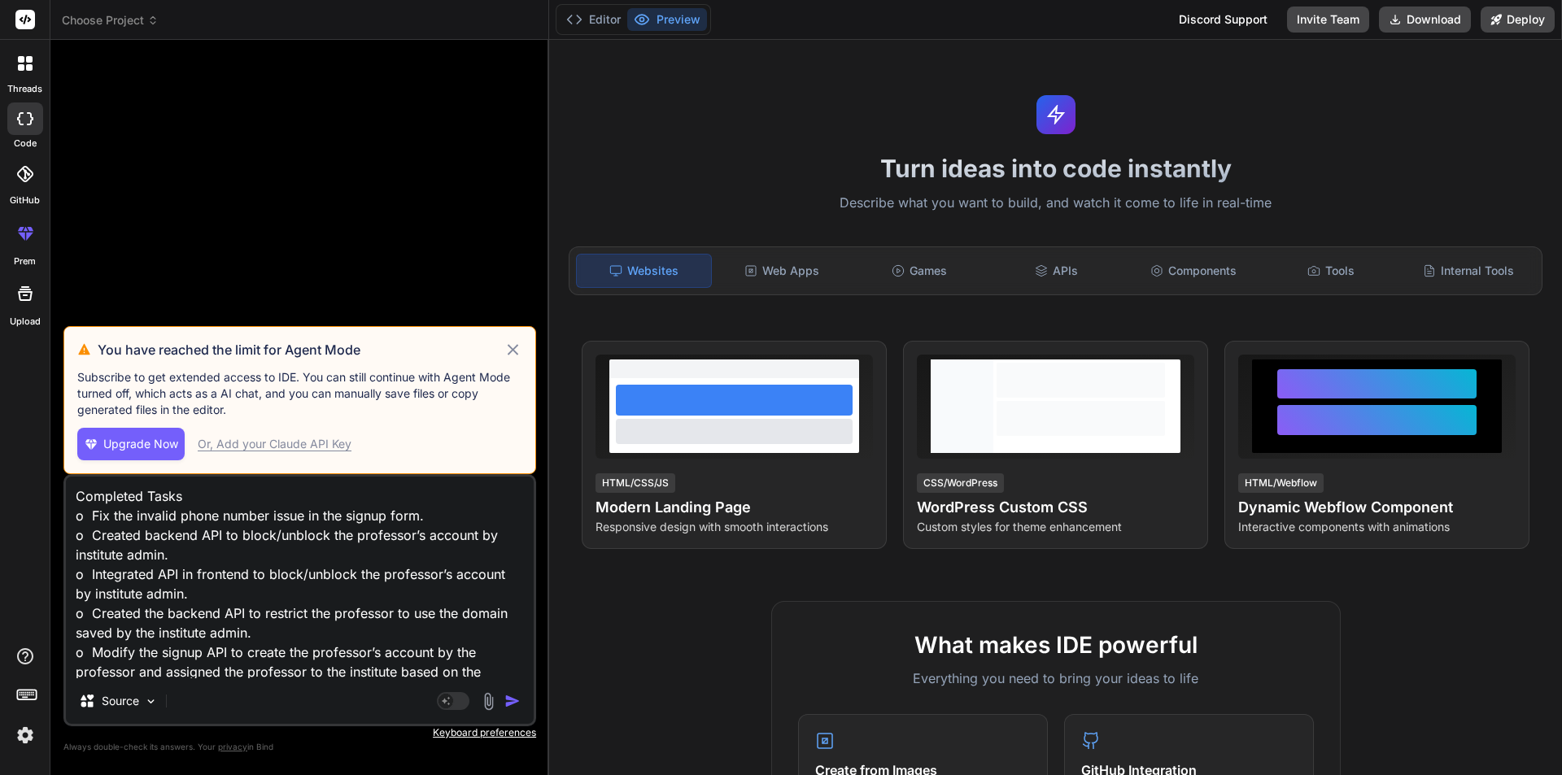
click at [512, 699] on img "button" at bounding box center [512, 701] width 16 height 16
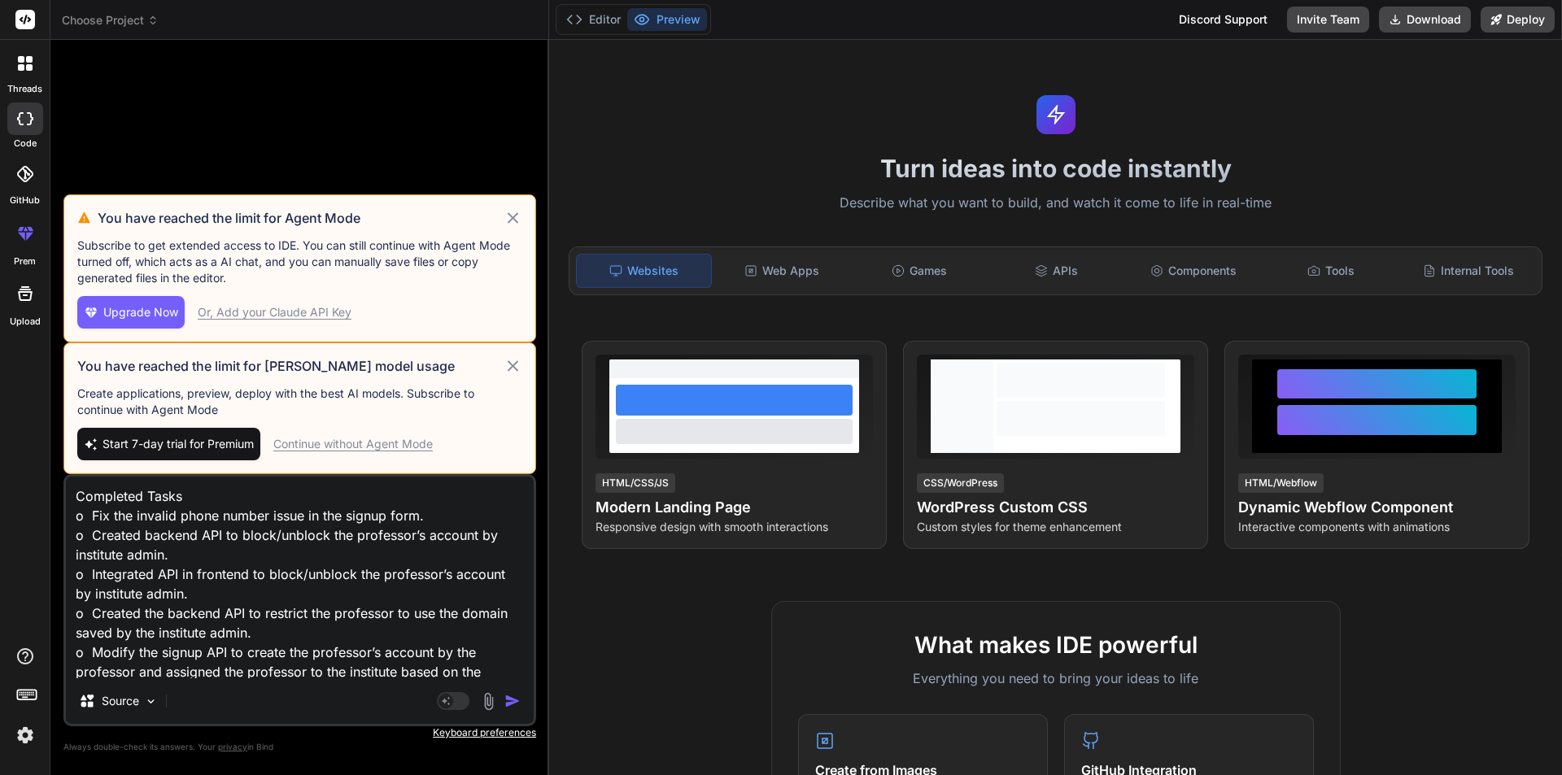
click at [383, 450] on div "Continue without Agent Mode" at bounding box center [352, 444] width 159 height 16
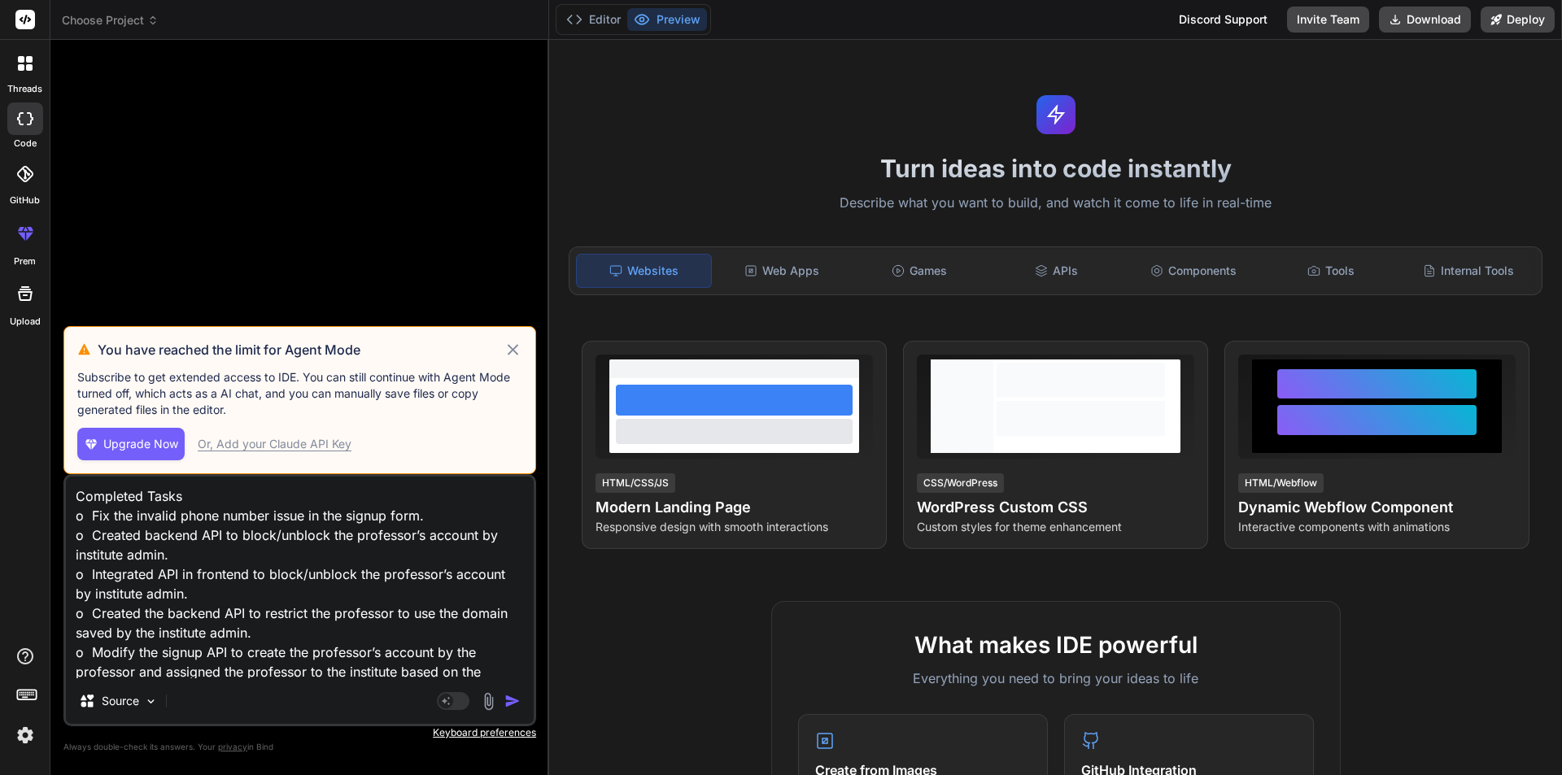
click at [522, 346] on icon at bounding box center [512, 350] width 19 height 20
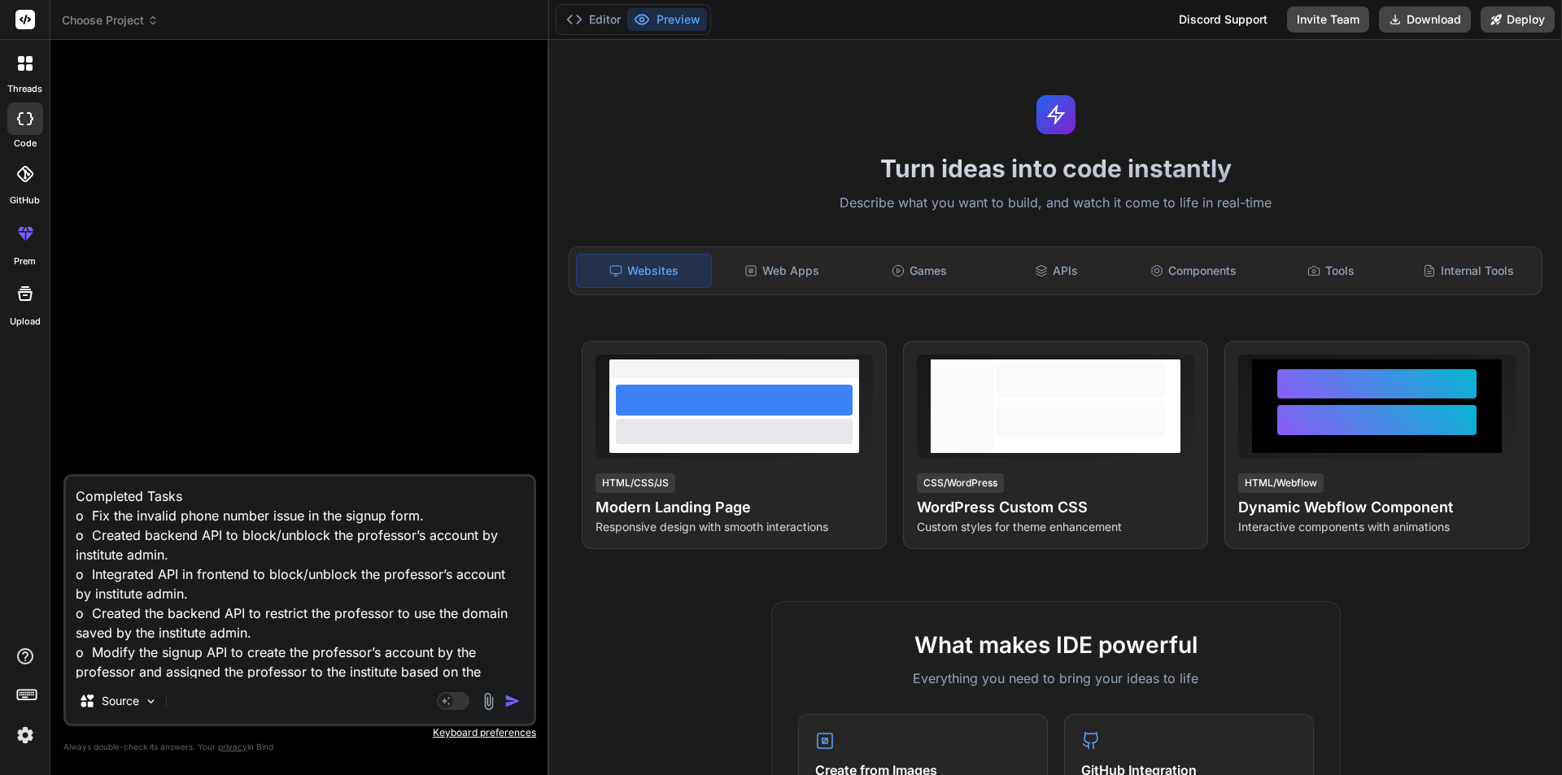
click at [503, 702] on div "Agent Mode. When this toggle is activated, AI automatically makes decisions, re…" at bounding box center [481, 701] width 94 height 20
click at [512, 702] on img "button" at bounding box center [512, 701] width 16 height 16
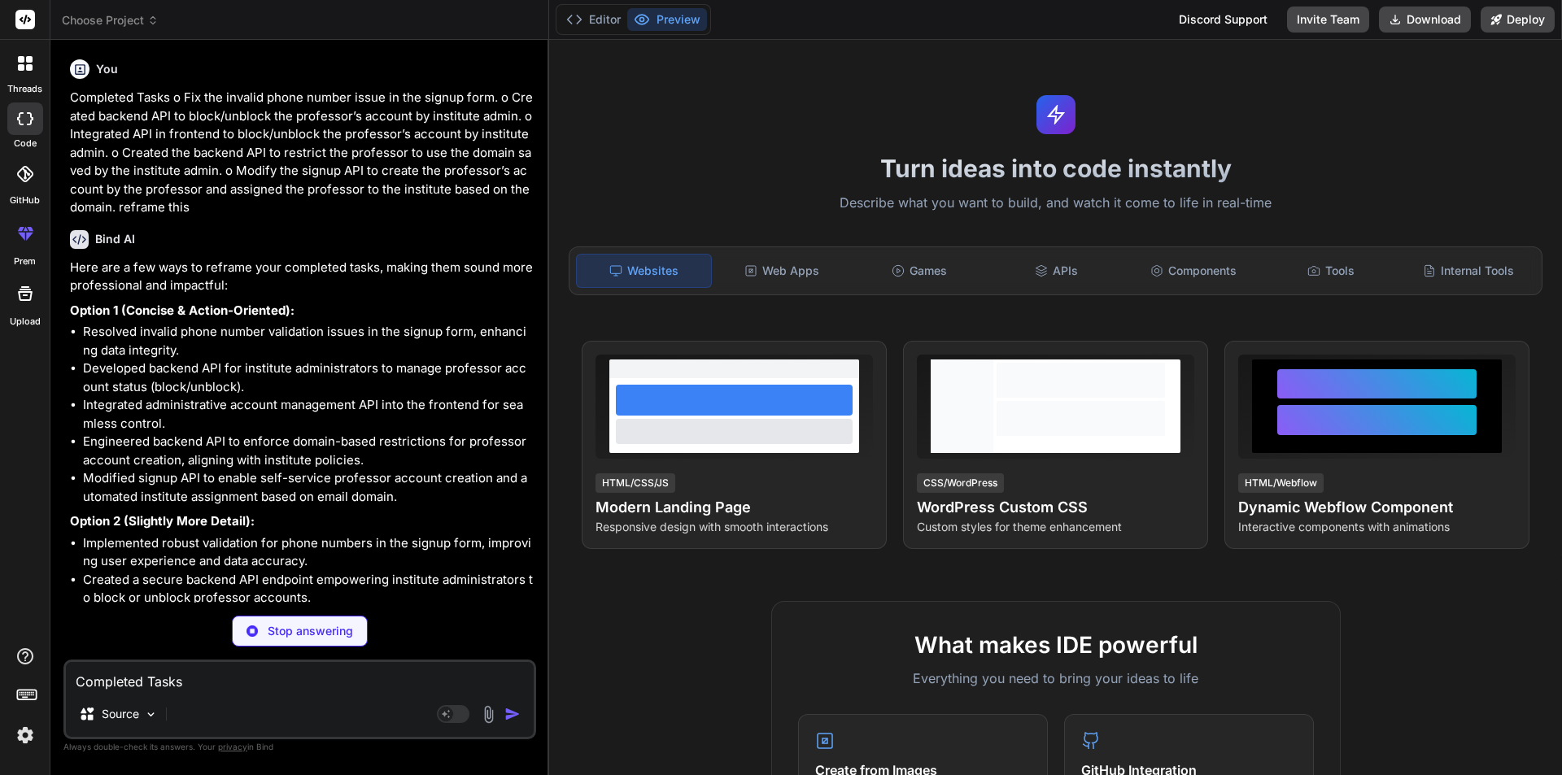
type textarea "x"
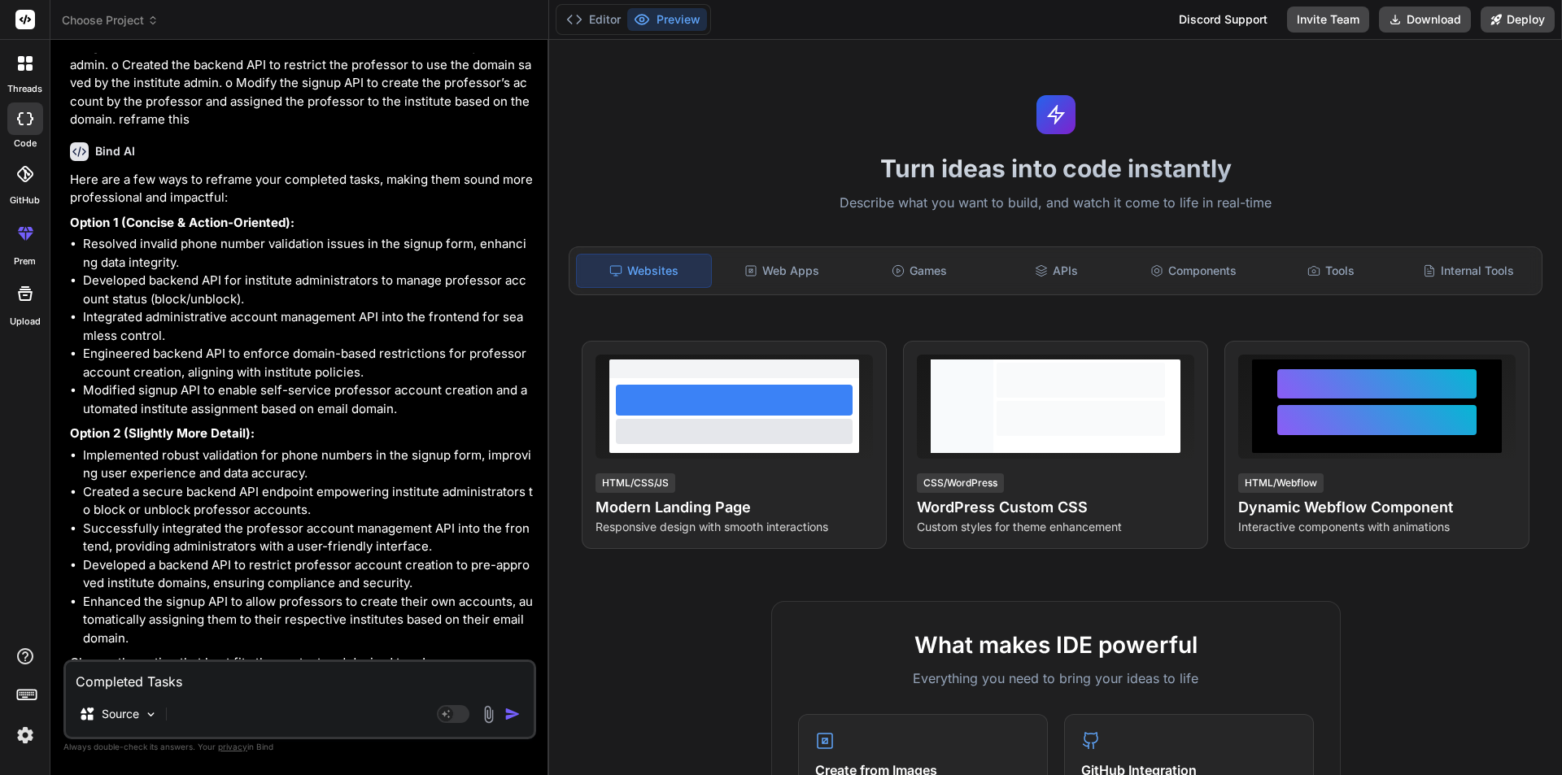
scroll to position [104, 0]
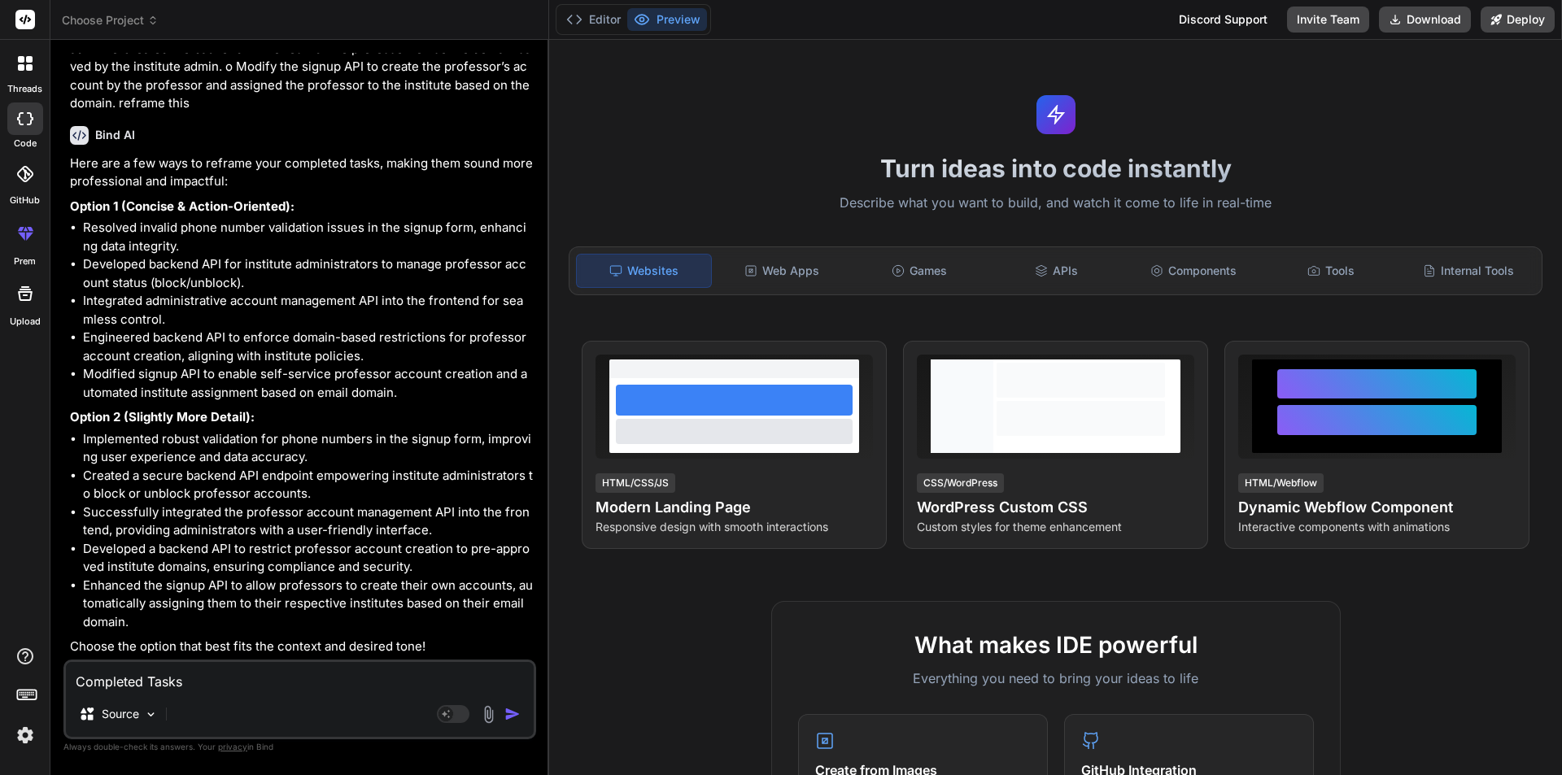
click at [146, 688] on textarea "Completed Tasks o Fix the invalid phone number issue in the signup form. o Crea…" at bounding box center [300, 676] width 468 height 29
type textarea "o"
type textarea "x"
type textarea "on"
type textarea "x"
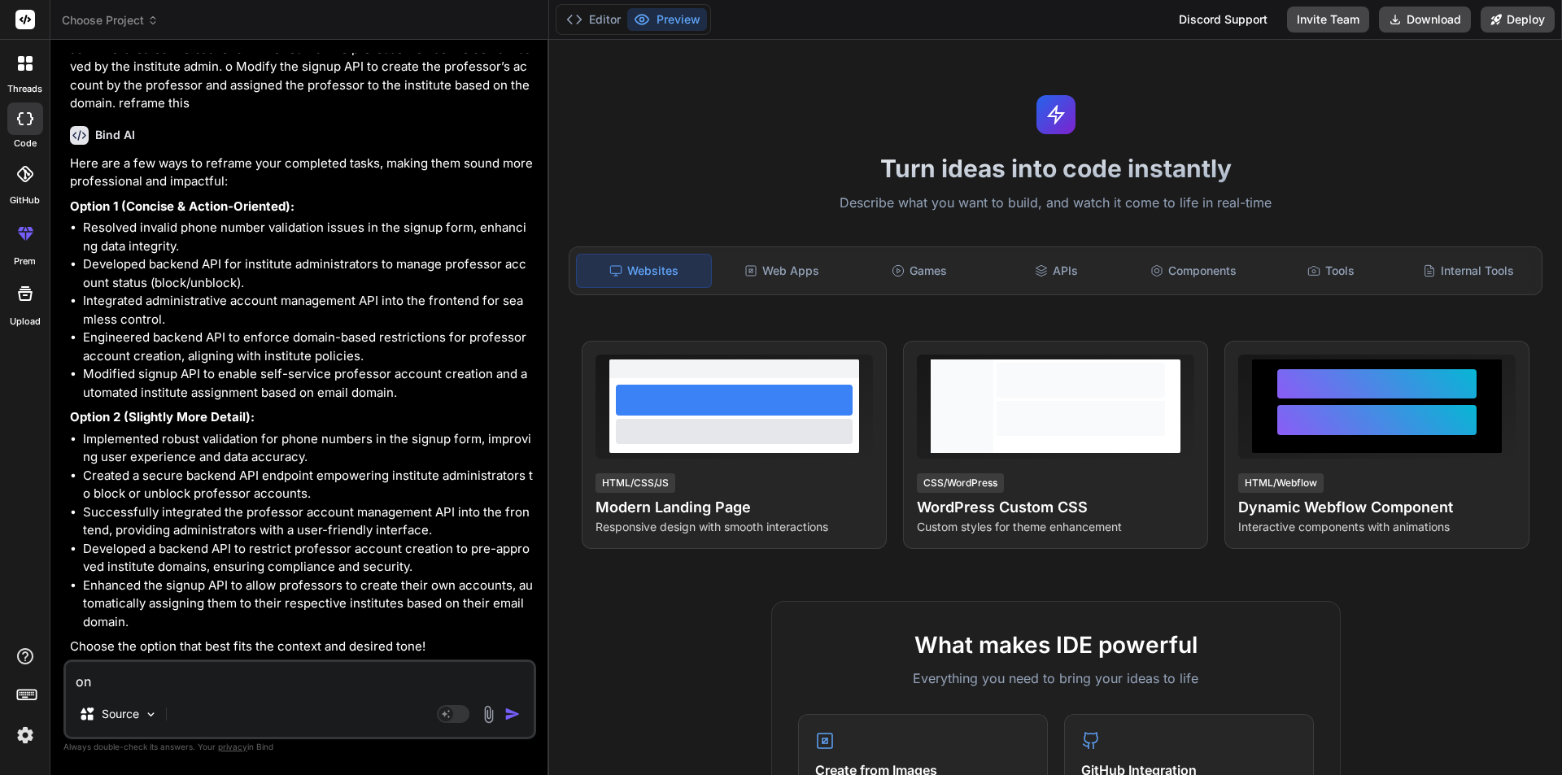
type textarea "onl"
type textarea "x"
type textarea "only"
type textarea "x"
type textarea "only"
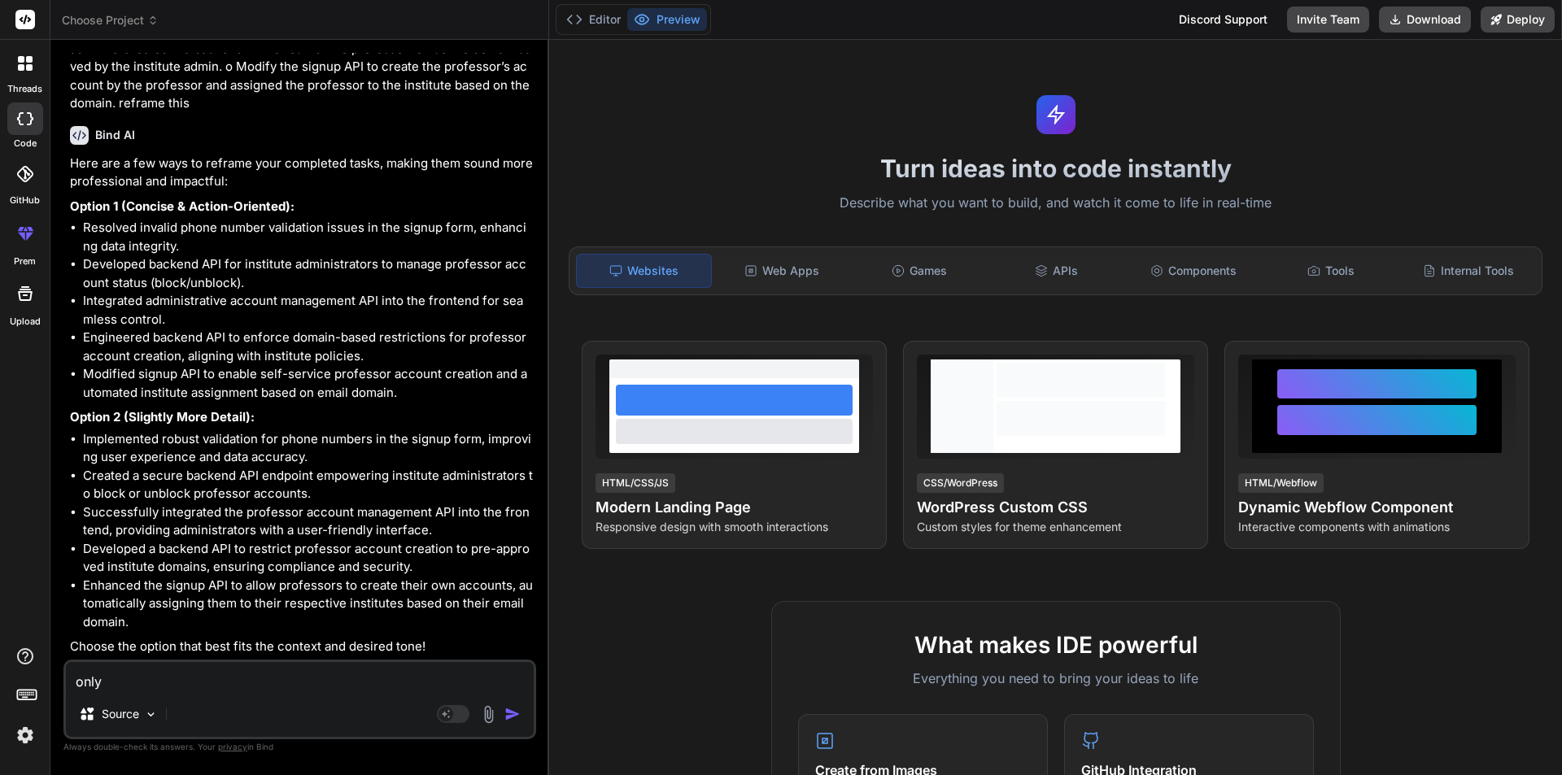
type textarea "x"
type textarea "only c"
type textarea "x"
type textarea "only co"
type textarea "x"
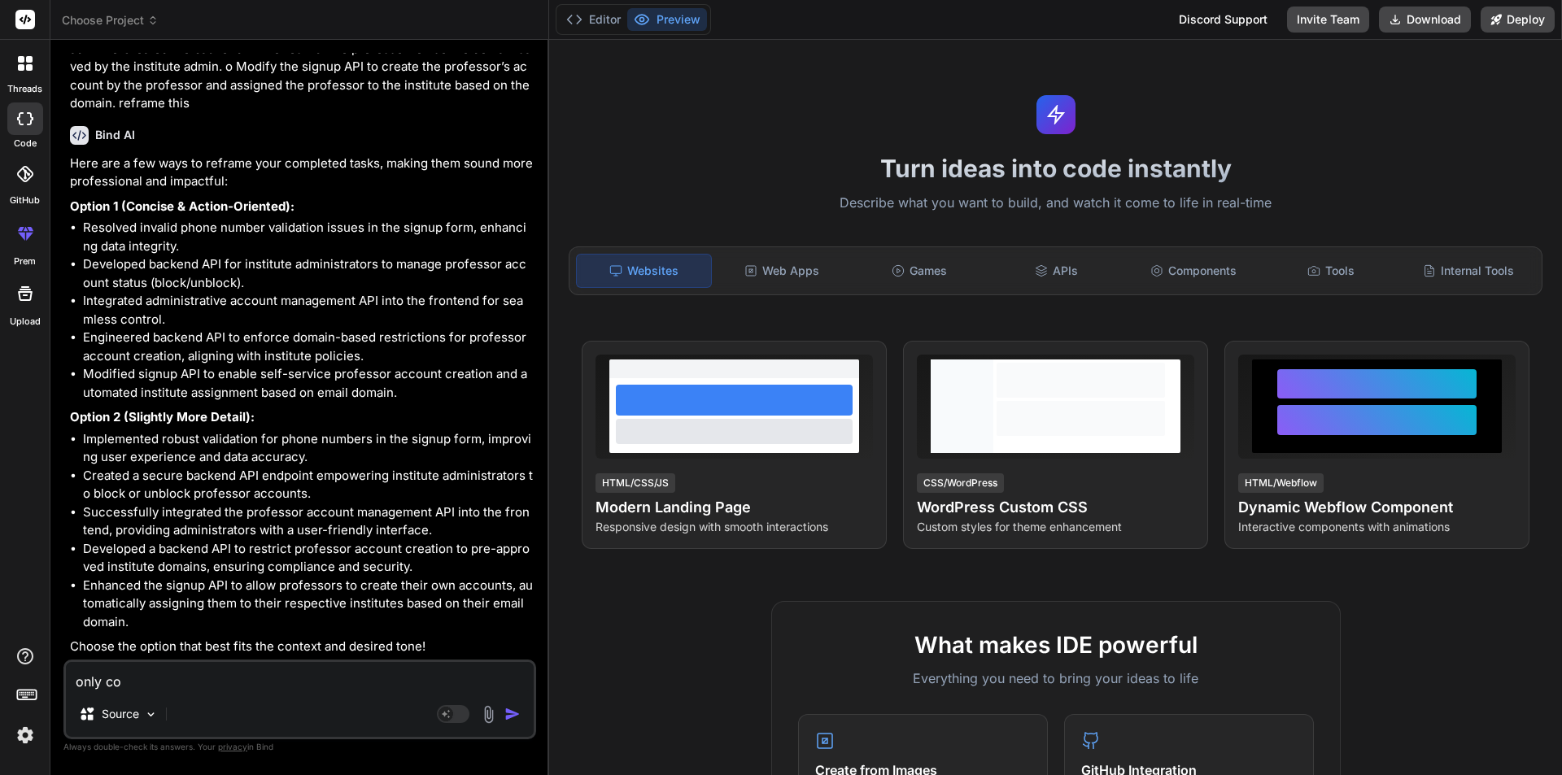
type textarea "only cor"
type textarea "x"
type textarea "only corr"
type textarea "x"
type textarea "only corre"
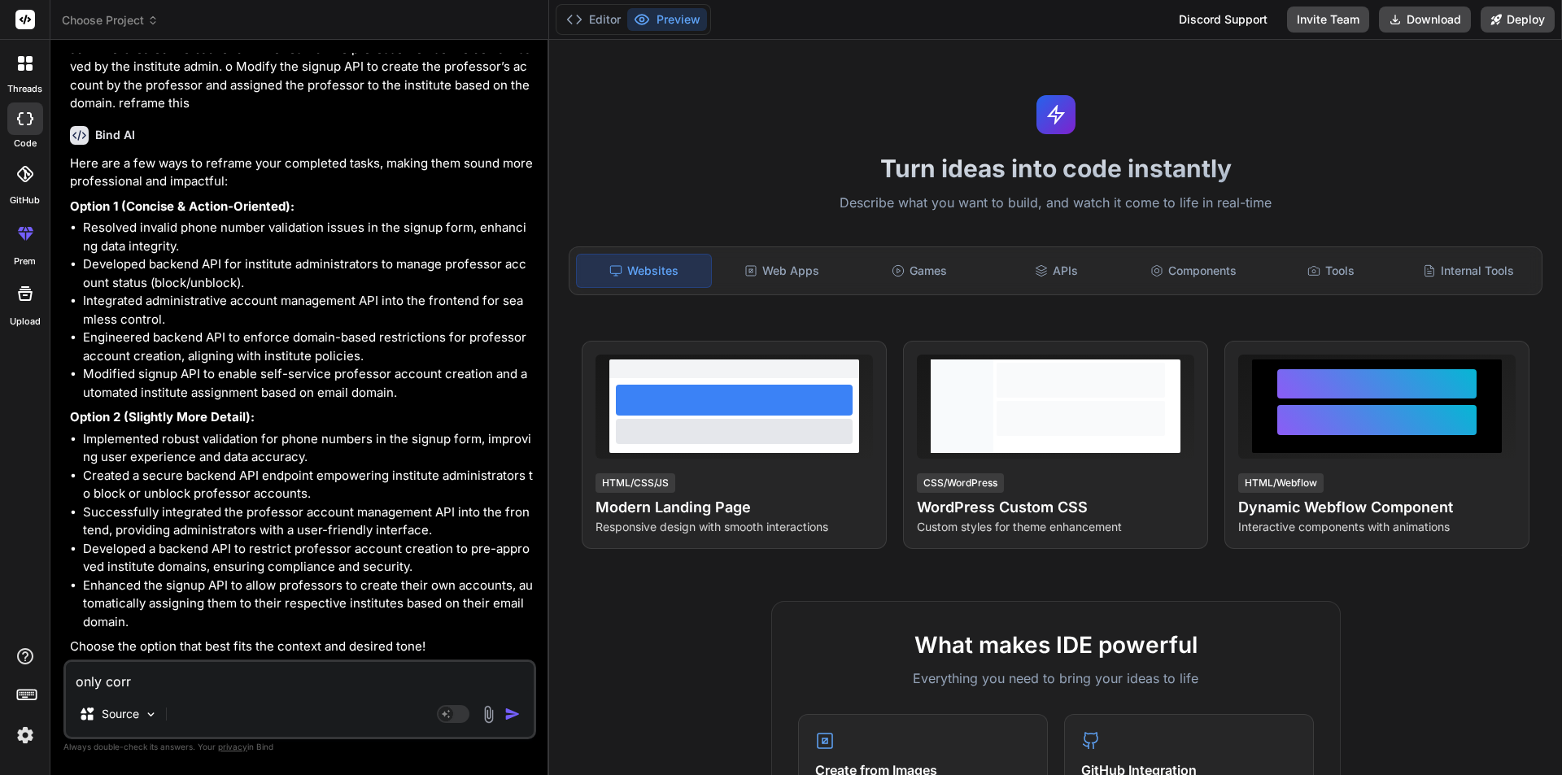
type textarea "x"
type textarea "only correc"
type textarea "x"
type textarea "only correct"
type textarea "x"
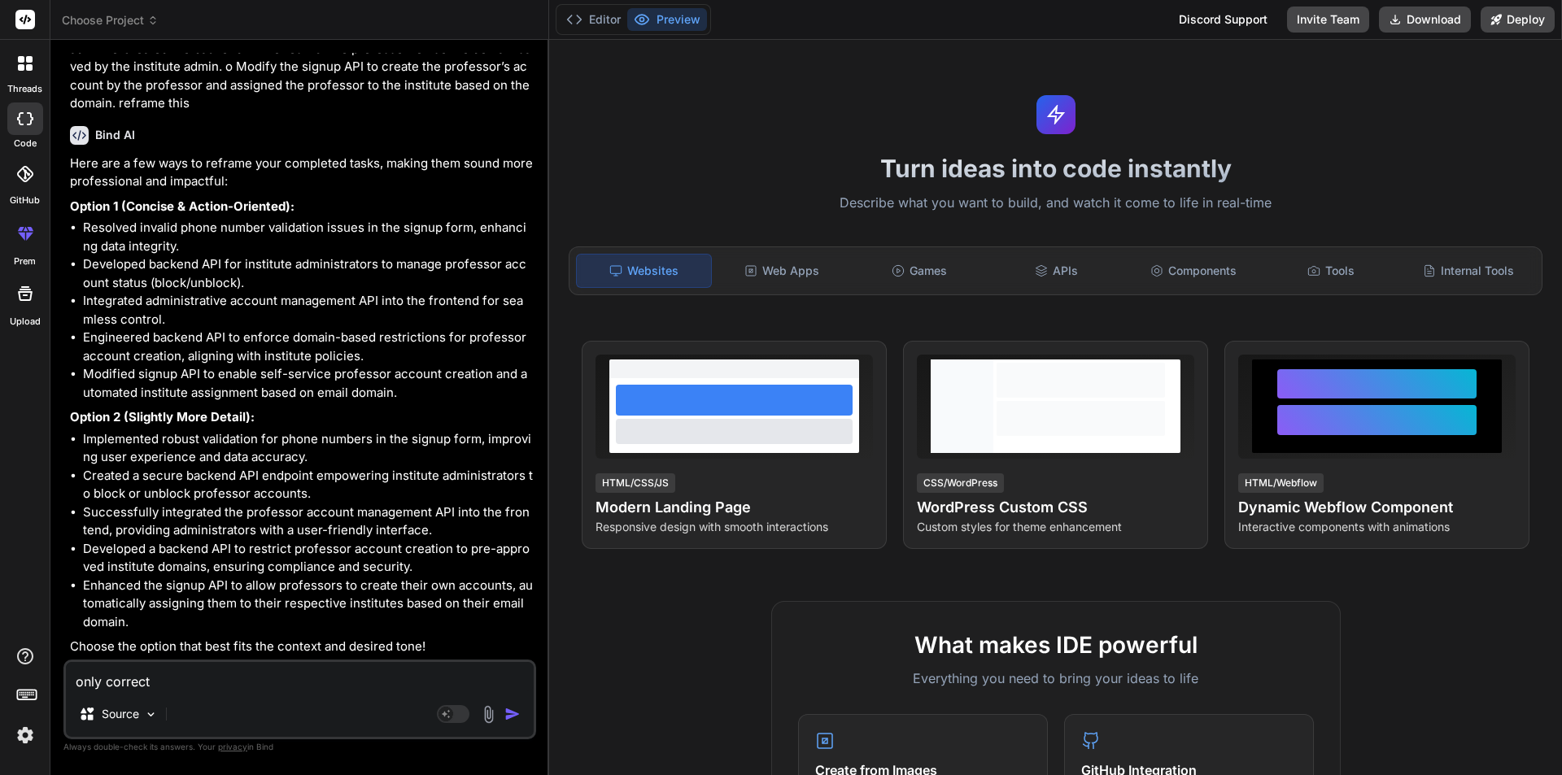
type textarea "only correct"
type textarea "x"
type textarea "only correct t"
type textarea "x"
type textarea "only correct th"
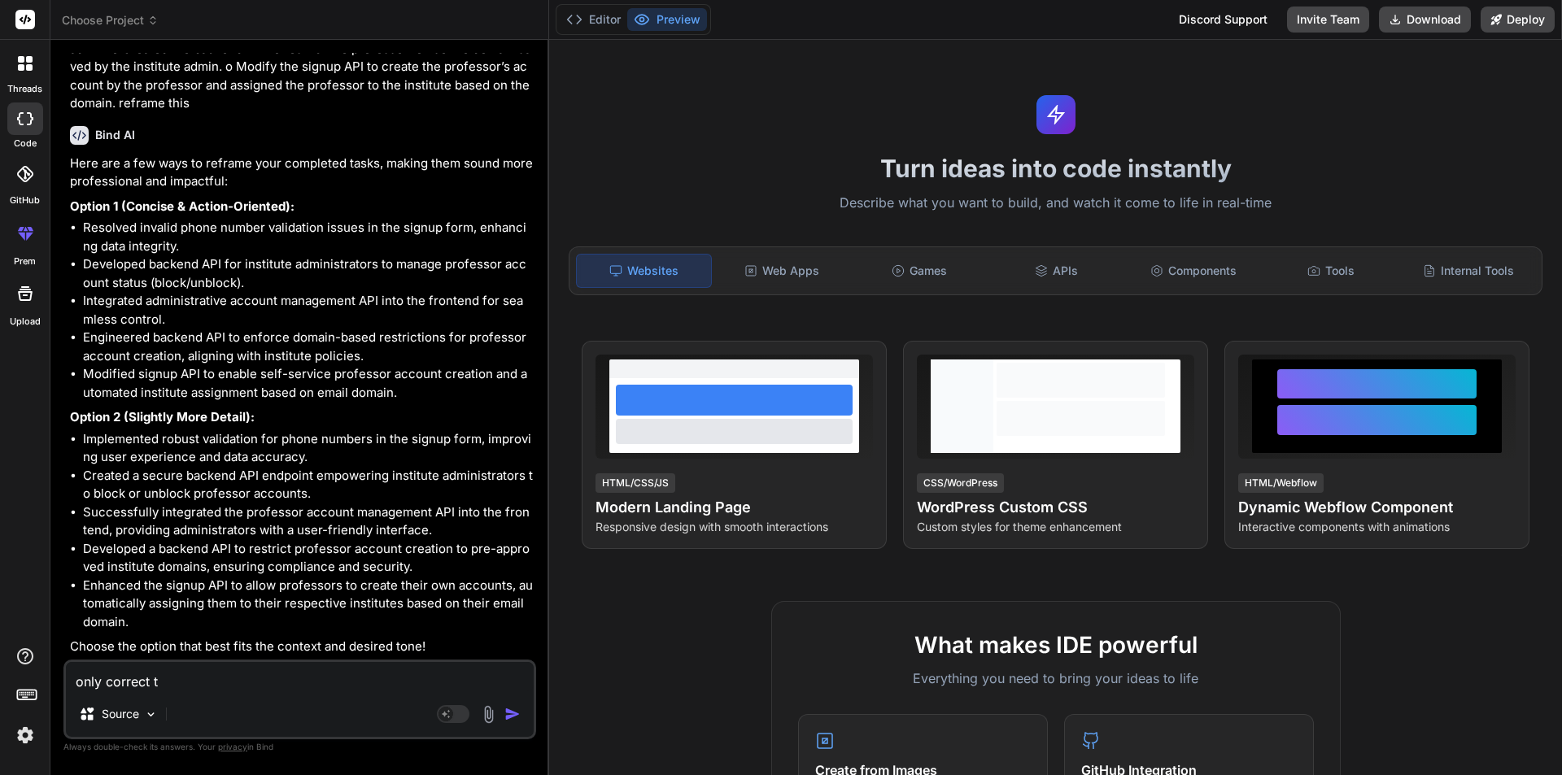
type textarea "x"
type textarea "only correct the"
type textarea "x"
type textarea "only correct the"
type textarea "x"
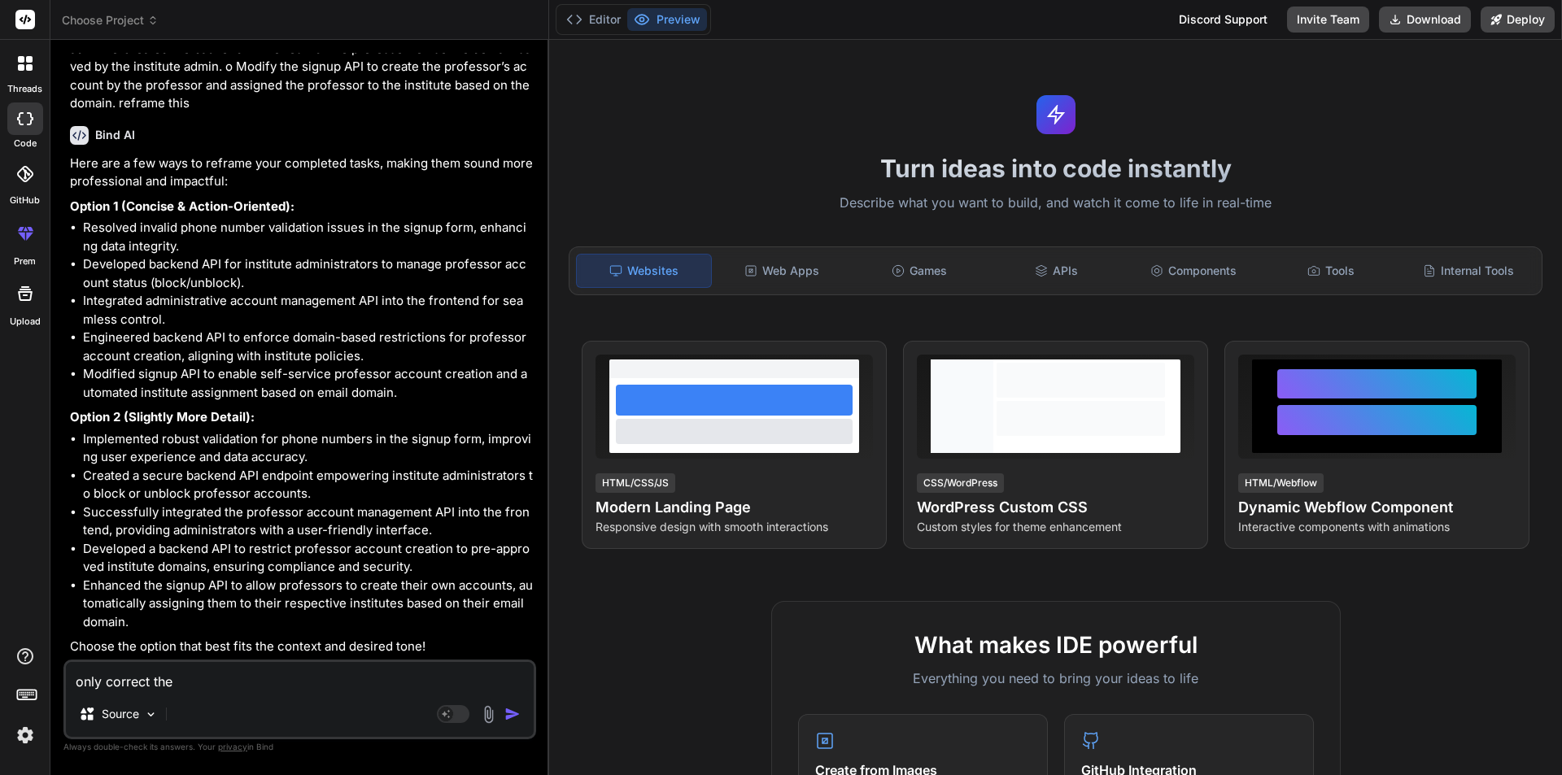
type textarea "only correct the g"
type textarea "x"
type textarea "only correct the gr"
type textarea "x"
type textarea "only correct the gra"
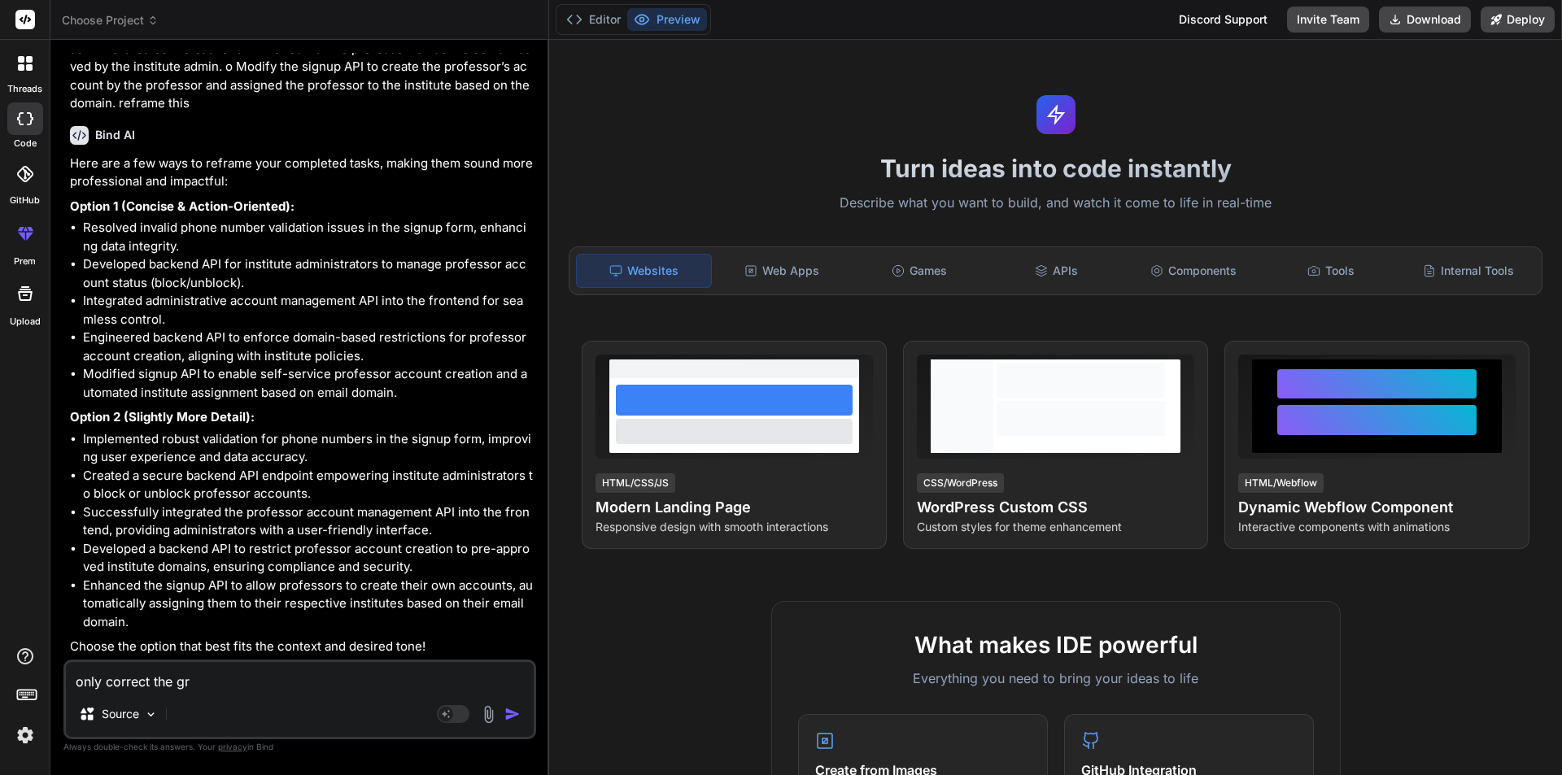
type textarea "x"
type textarea "only correct the gram"
type textarea "x"
type textarea "only correct the gramm"
type textarea "x"
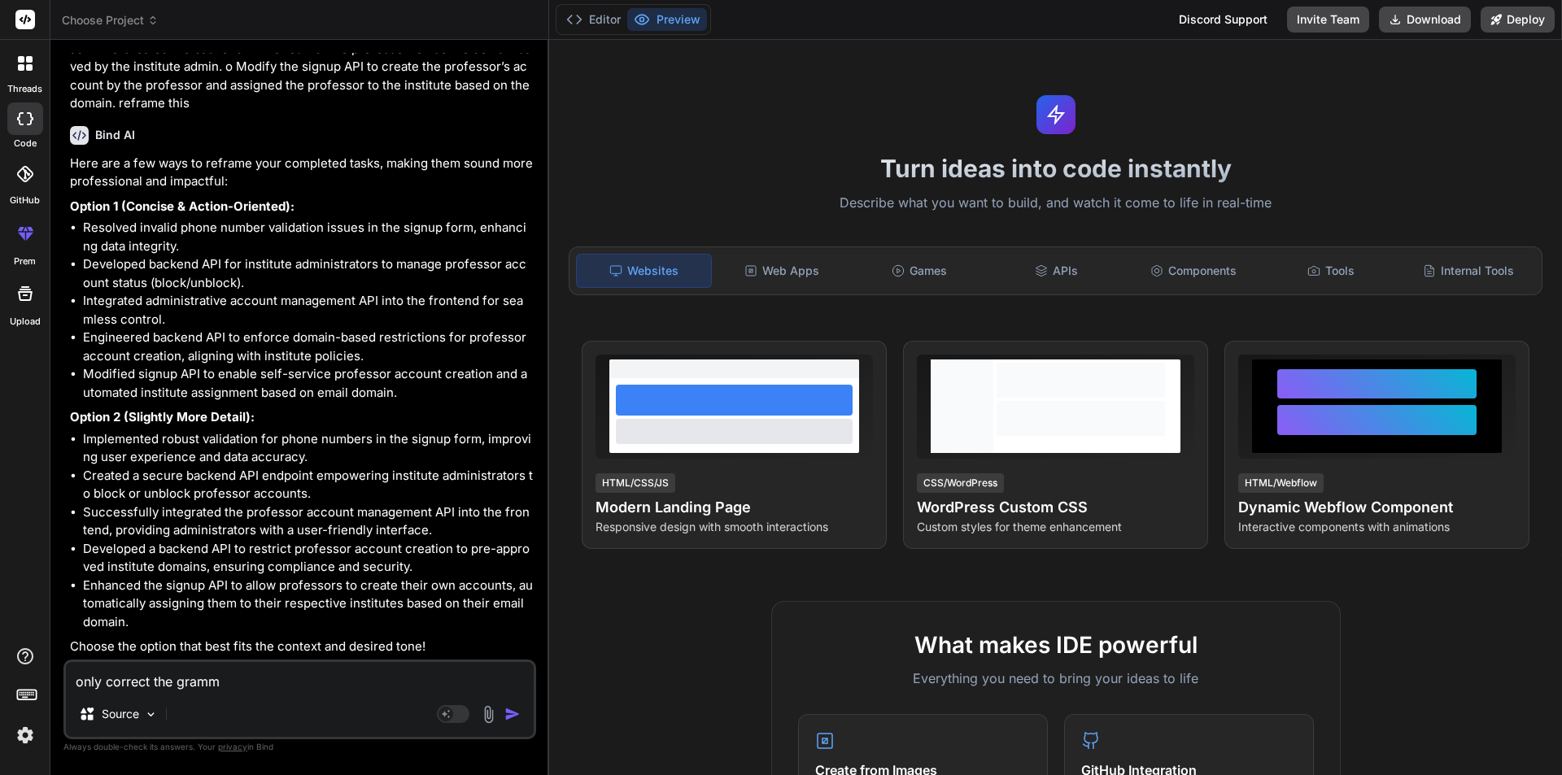
type textarea "only correct the gramme"
type textarea "x"
type textarea "only correct the grammer"
type textarea "x"
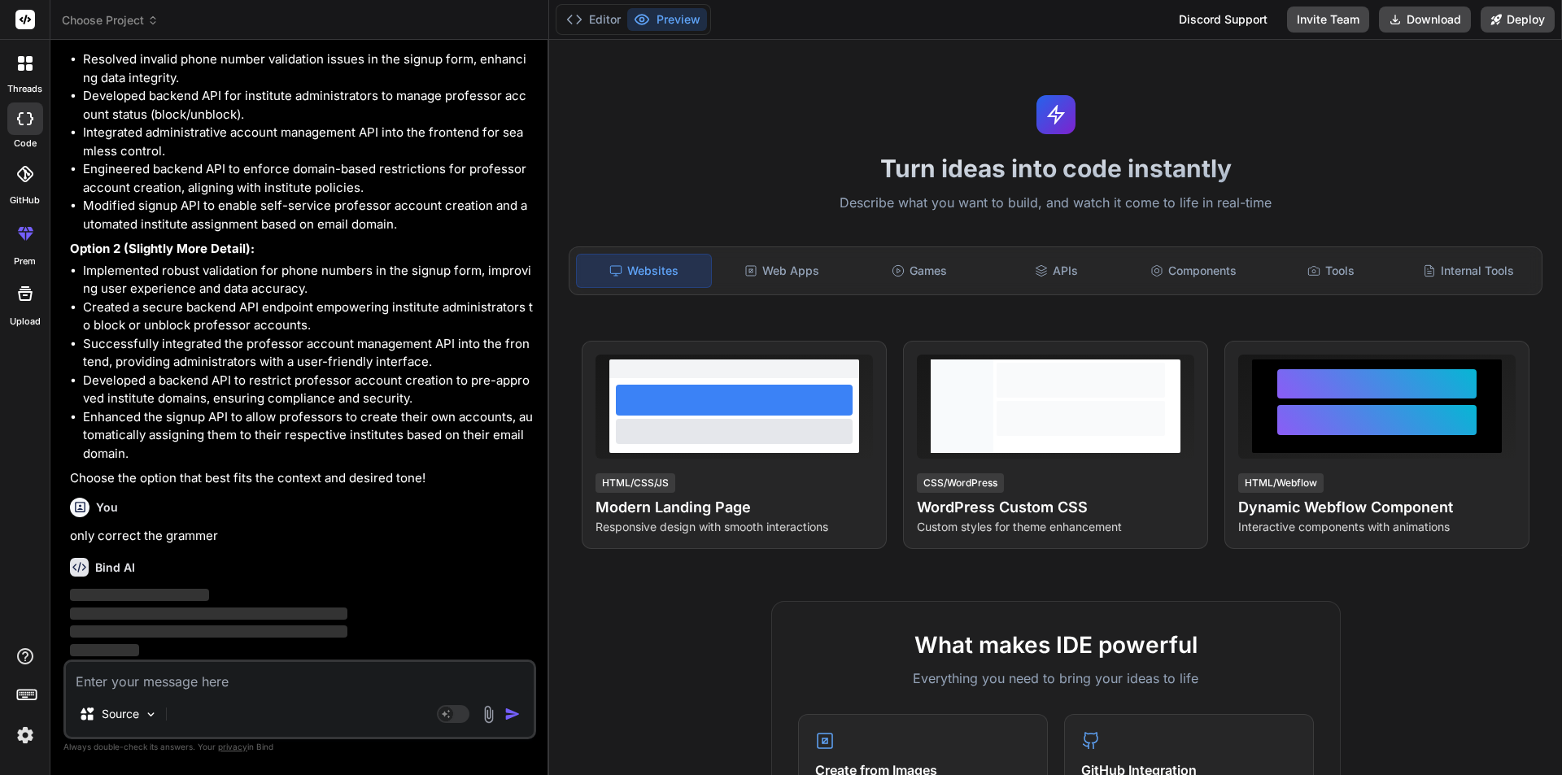
scroll to position [272, 0]
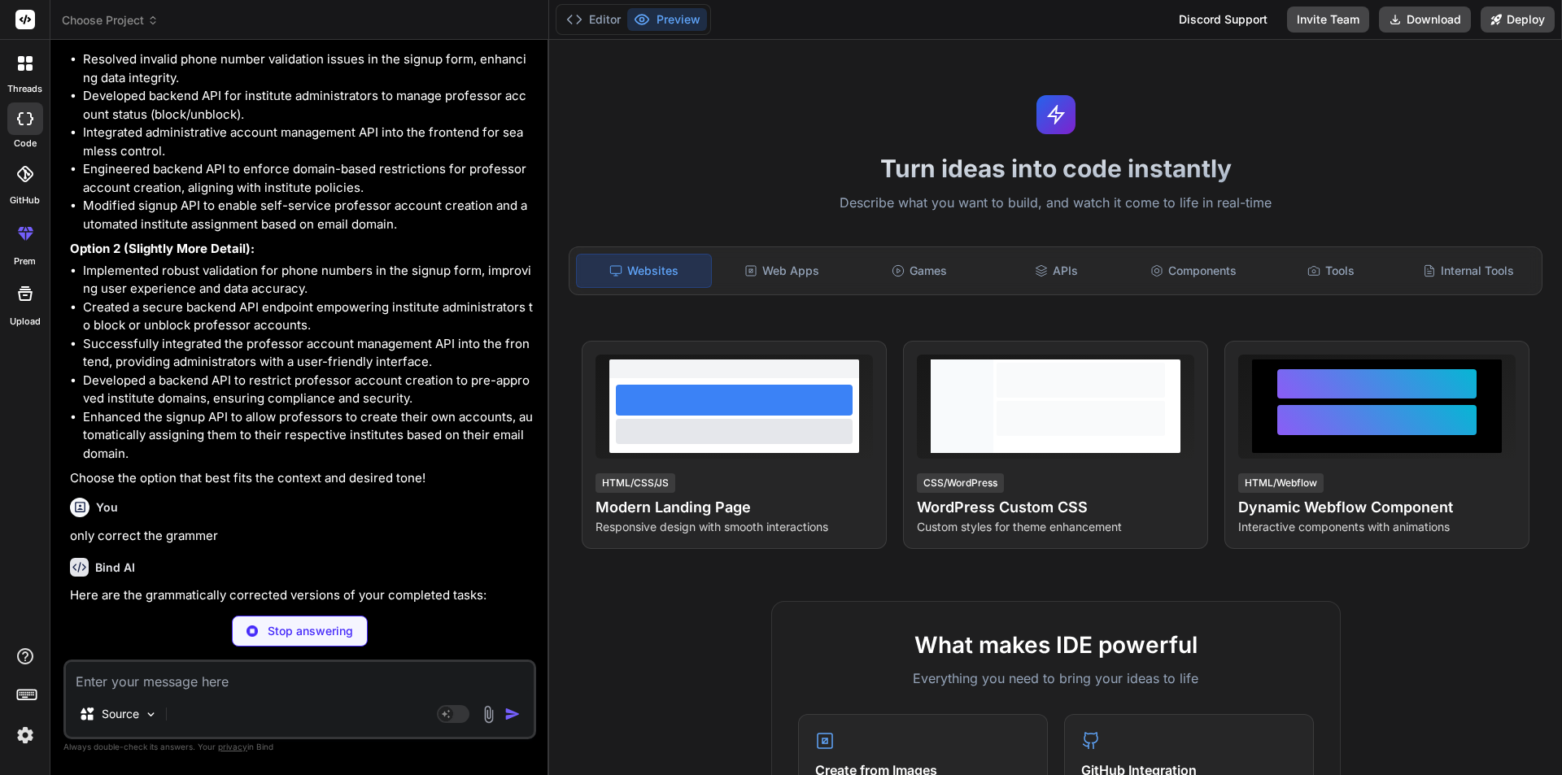
type textarea "x"
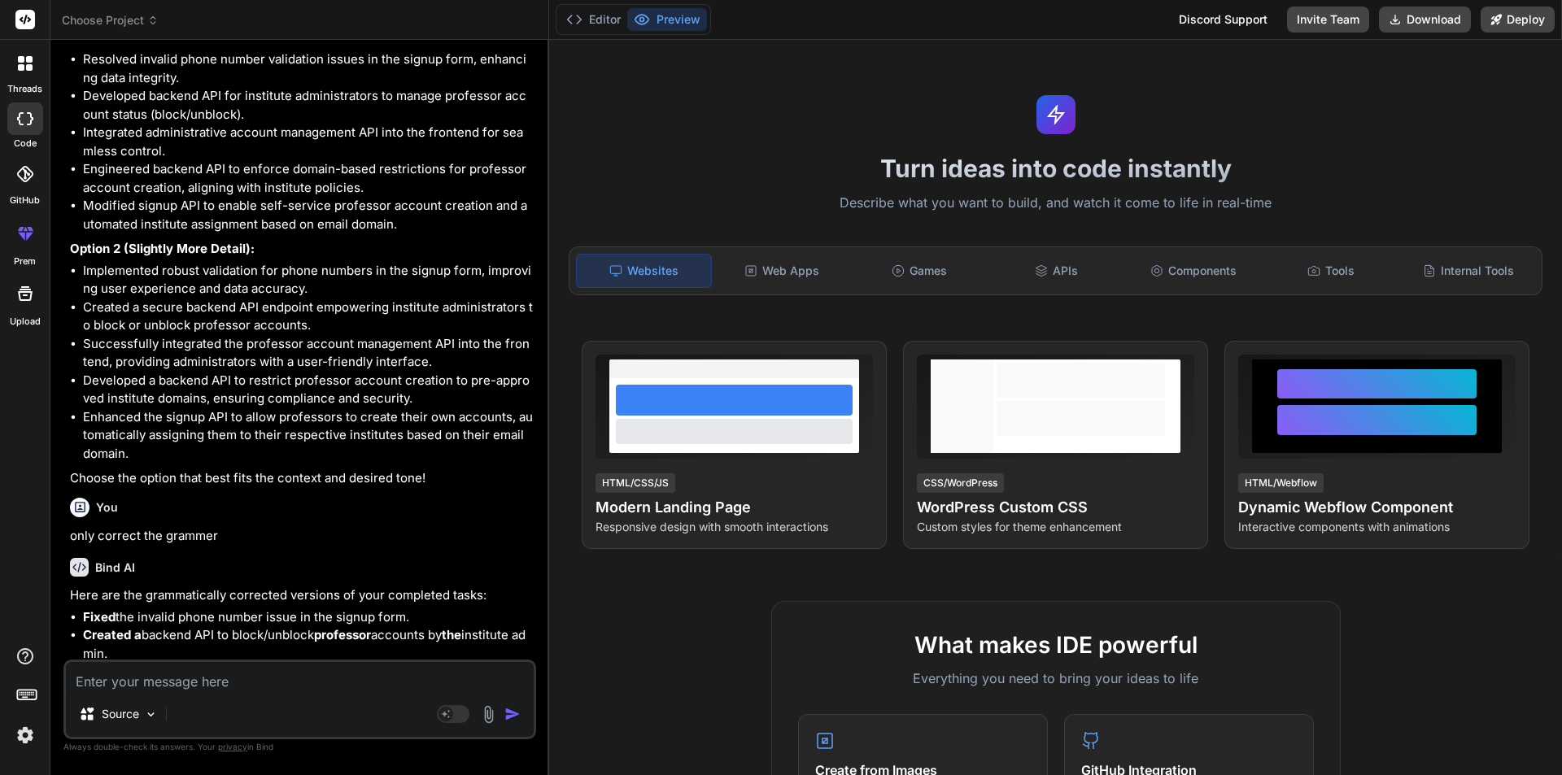
scroll to position [386, 0]
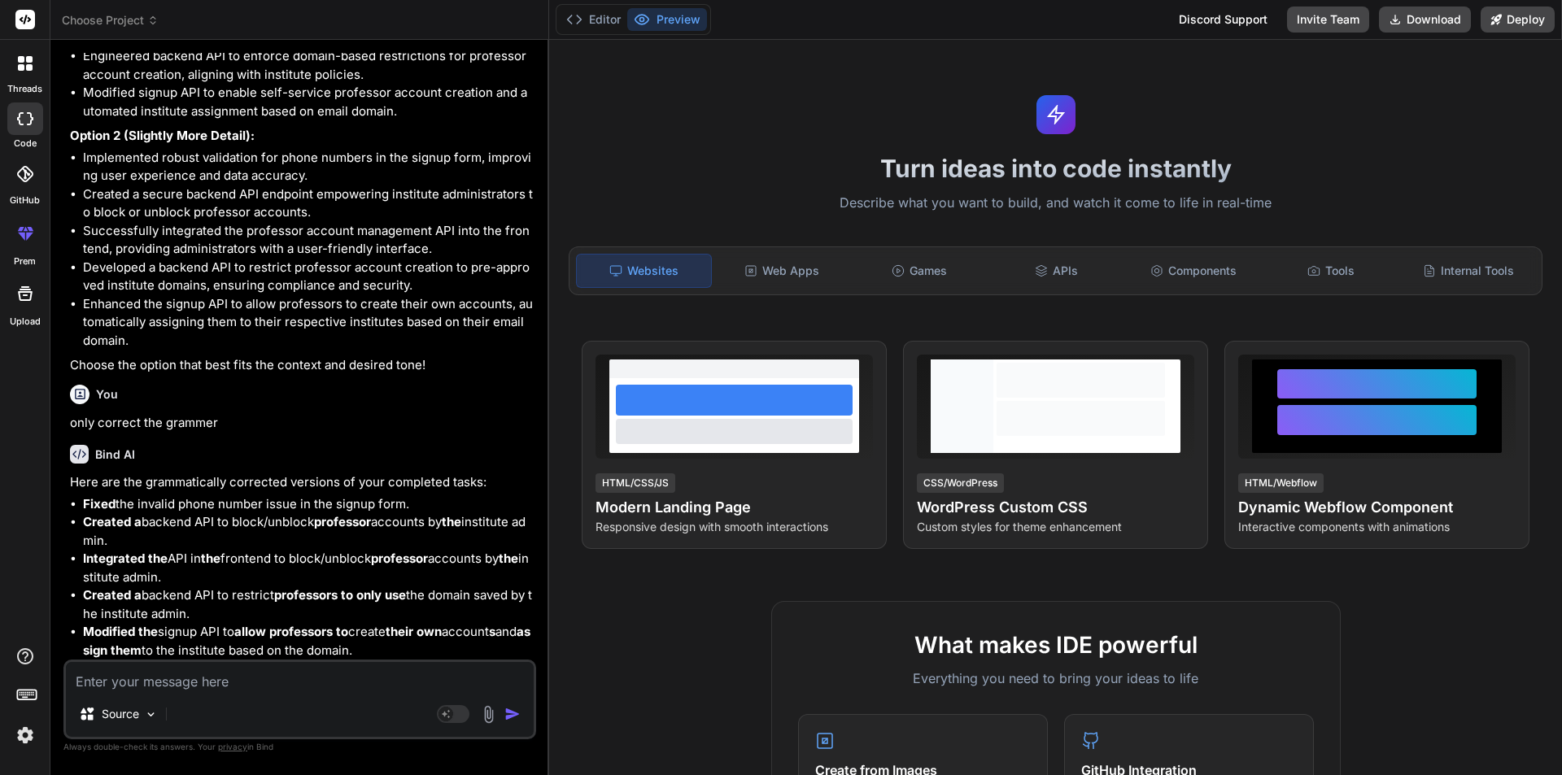
drag, startPoint x: 88, startPoint y: 504, endPoint x: 403, endPoint y: 653, distance: 348.2
click at [403, 653] on ul "Fixed the invalid phone number issue in the signup form. Created a backend API …" at bounding box center [301, 577] width 463 height 165
copy ul "ixed the invalid phone number issue in the signup form. Created a backend API t…"
click at [116, 542] on li "Created a backend API to block/unblock professor accounts by the institute admi…" at bounding box center [308, 531] width 450 height 37
click at [210, 675] on textarea at bounding box center [300, 676] width 468 height 29
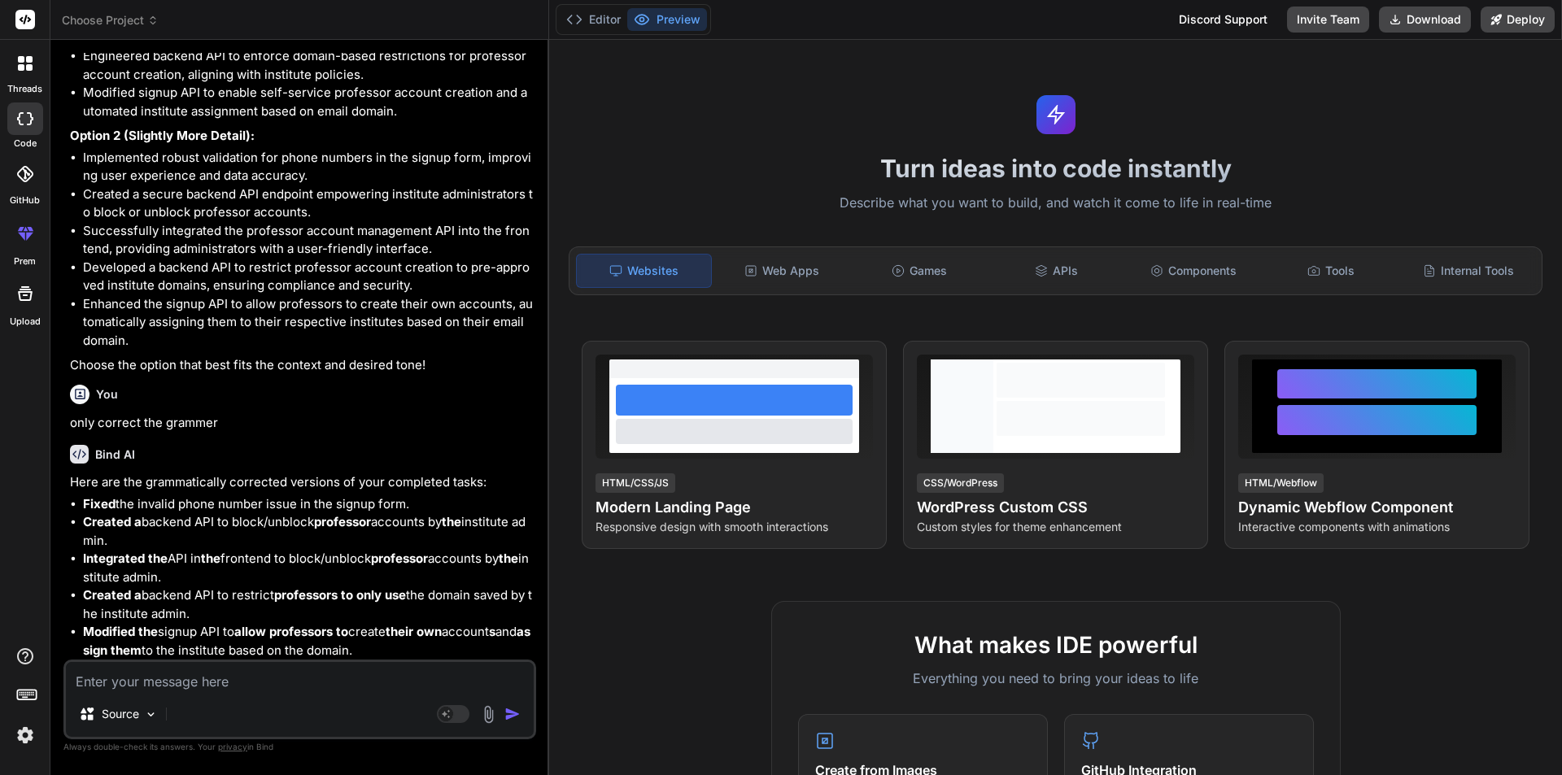
type textarea "h"
type textarea "x"
type textarea "hi"
type textarea "x"
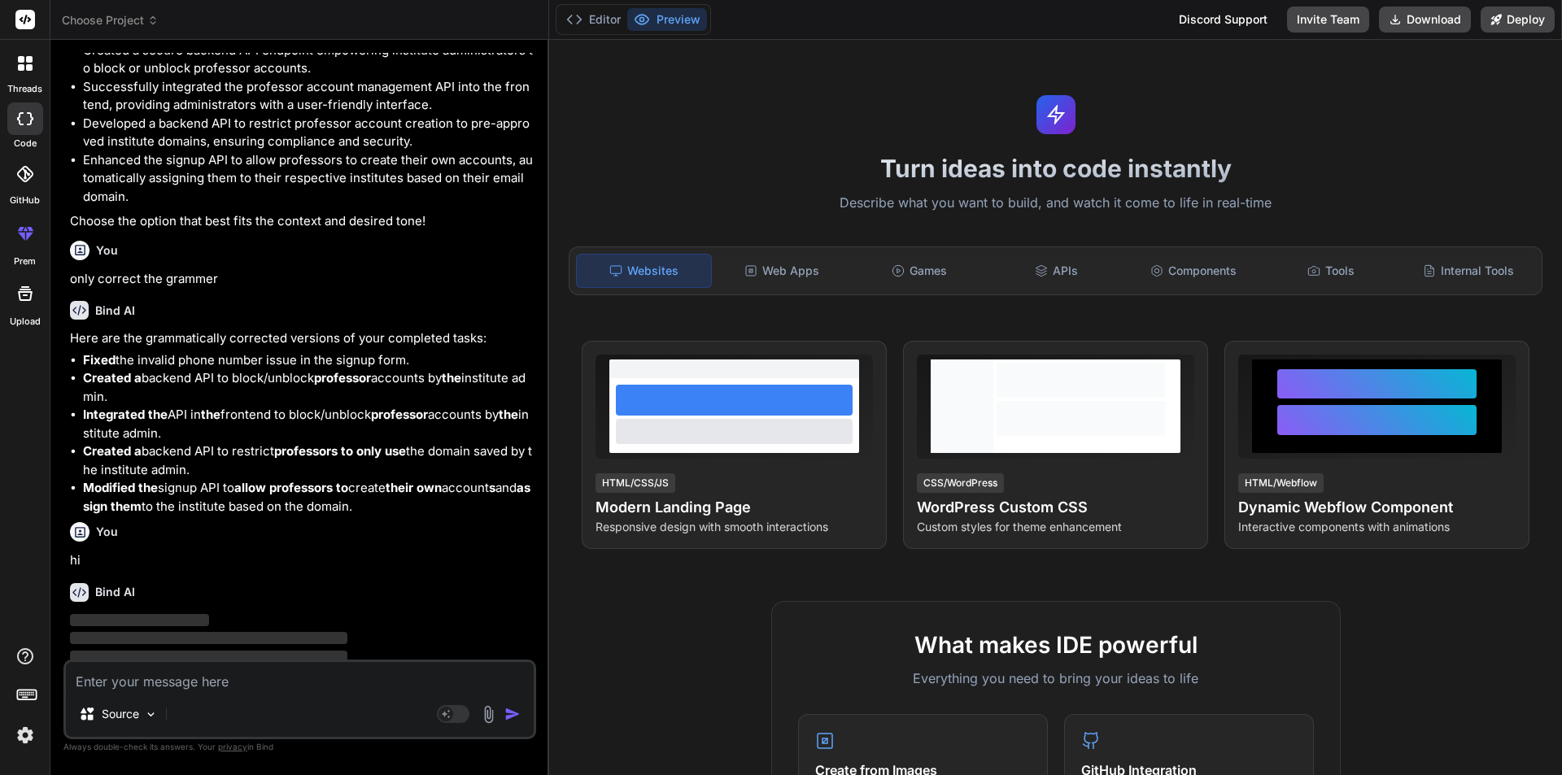
scroll to position [555, 0]
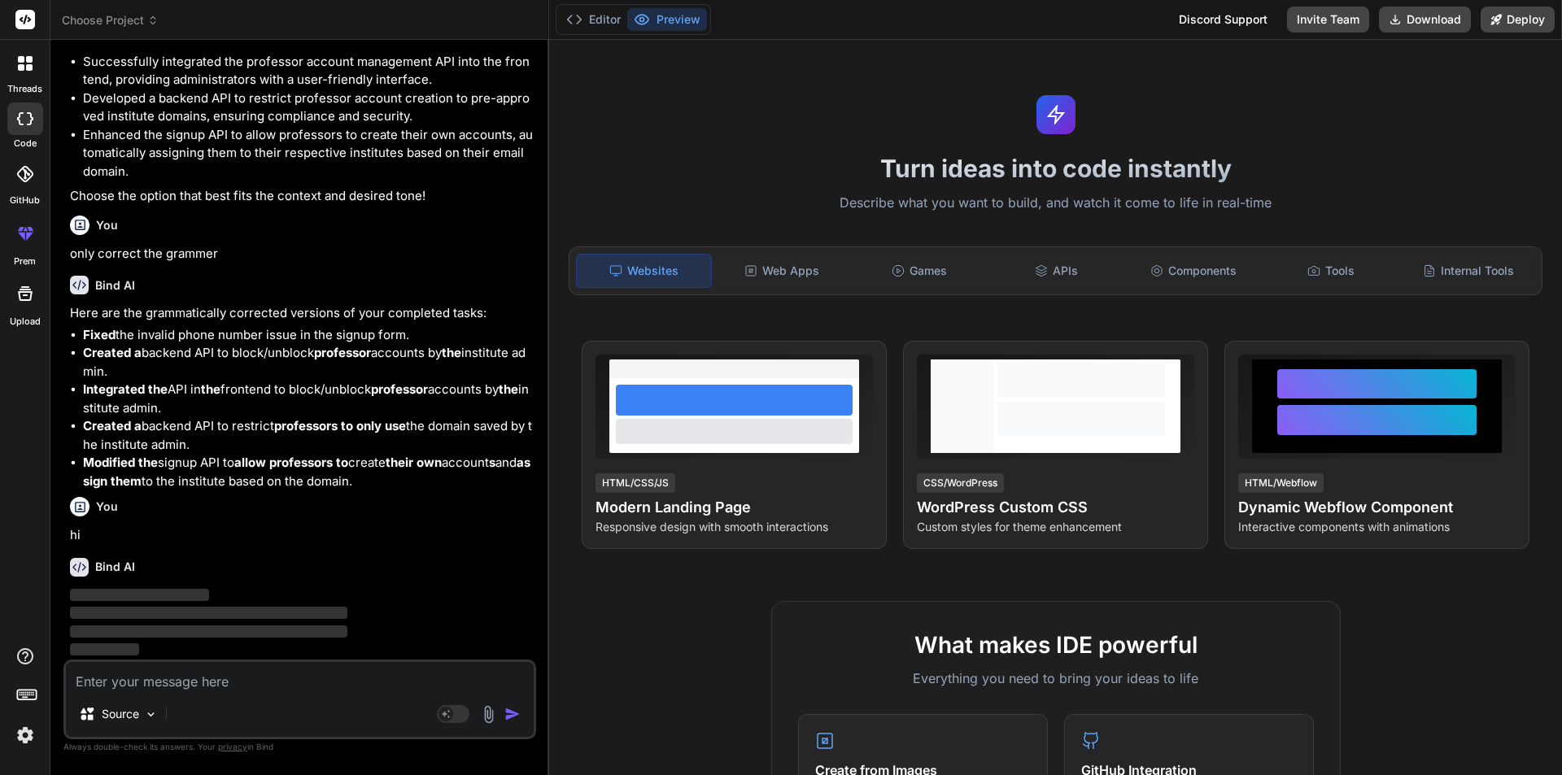
drag, startPoint x: 85, startPoint y: 335, endPoint x: 394, endPoint y: 478, distance: 340.6
click at [394, 478] on ul "Fixed the invalid phone number issue in the signup form. Created a backend API …" at bounding box center [301, 408] width 463 height 165
copy ul "Fixed the invalid phone number issue in the signup form. Created a backend API …"
type textarea "x"
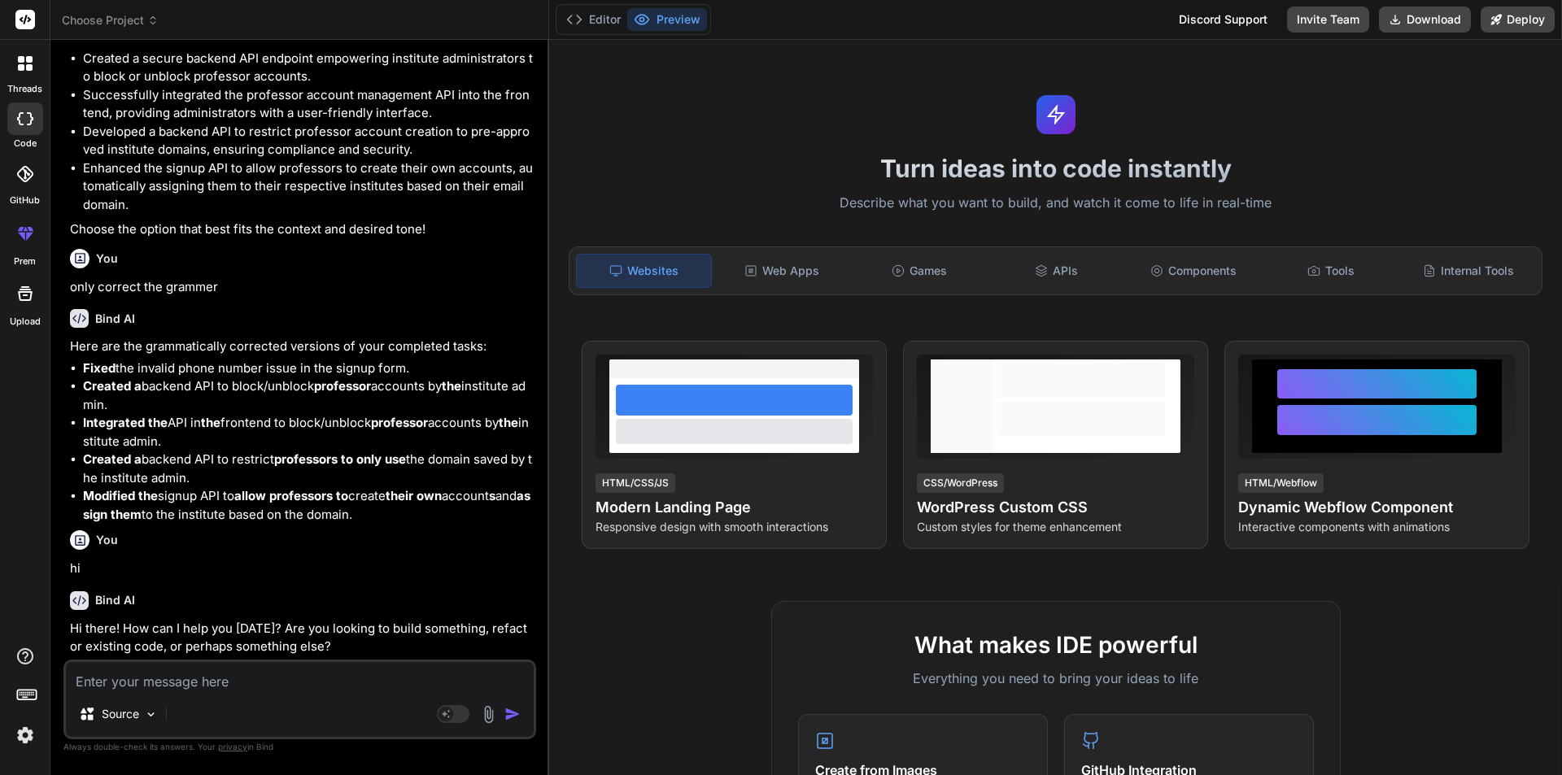
scroll to position [521, 0]
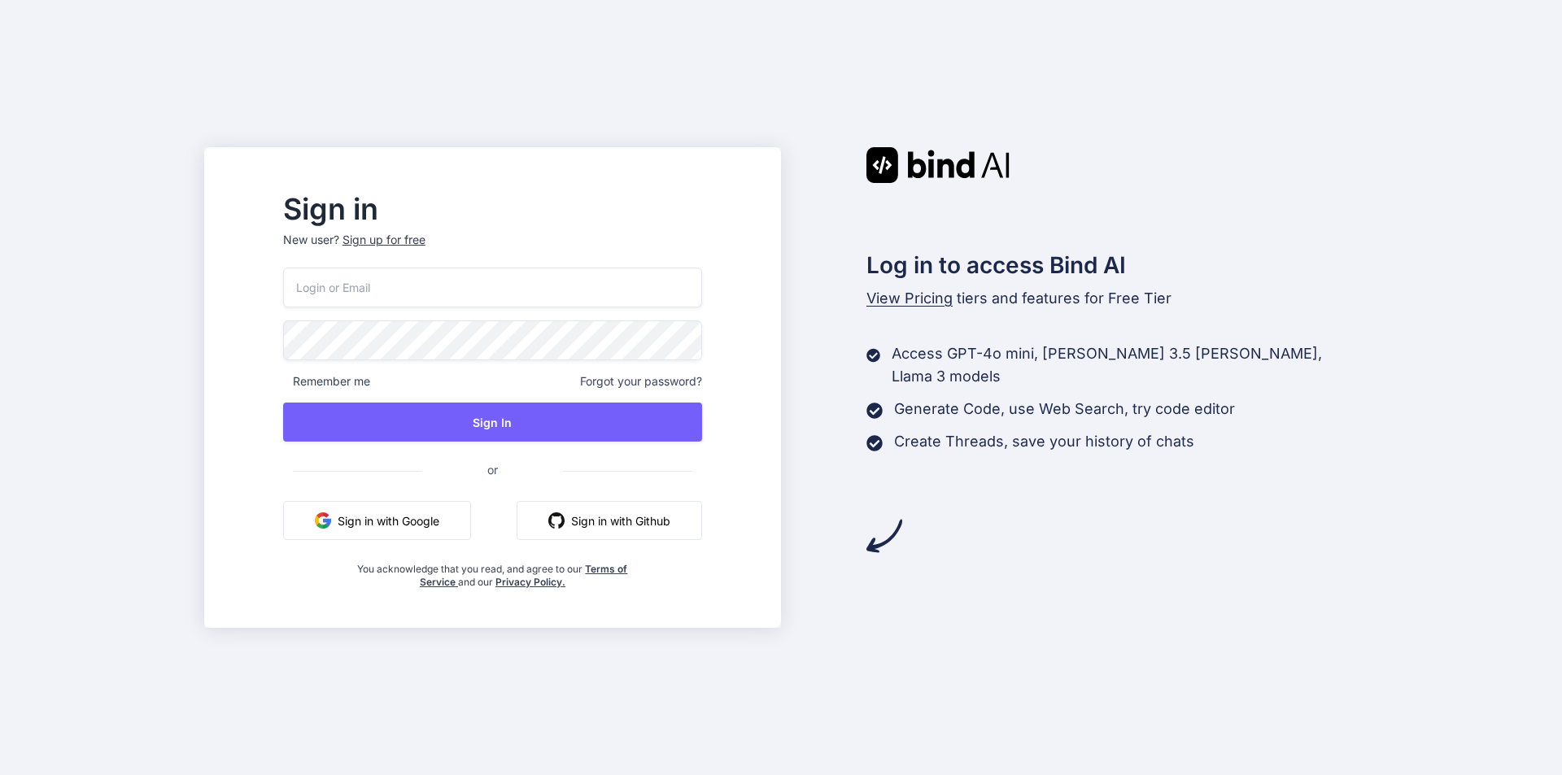
click at [366, 291] on input "email" at bounding box center [492, 288] width 419 height 40
click at [382, 293] on input "[EMAIL_ADDRESS][DOMAIN_NAME]" at bounding box center [492, 288] width 419 height 40
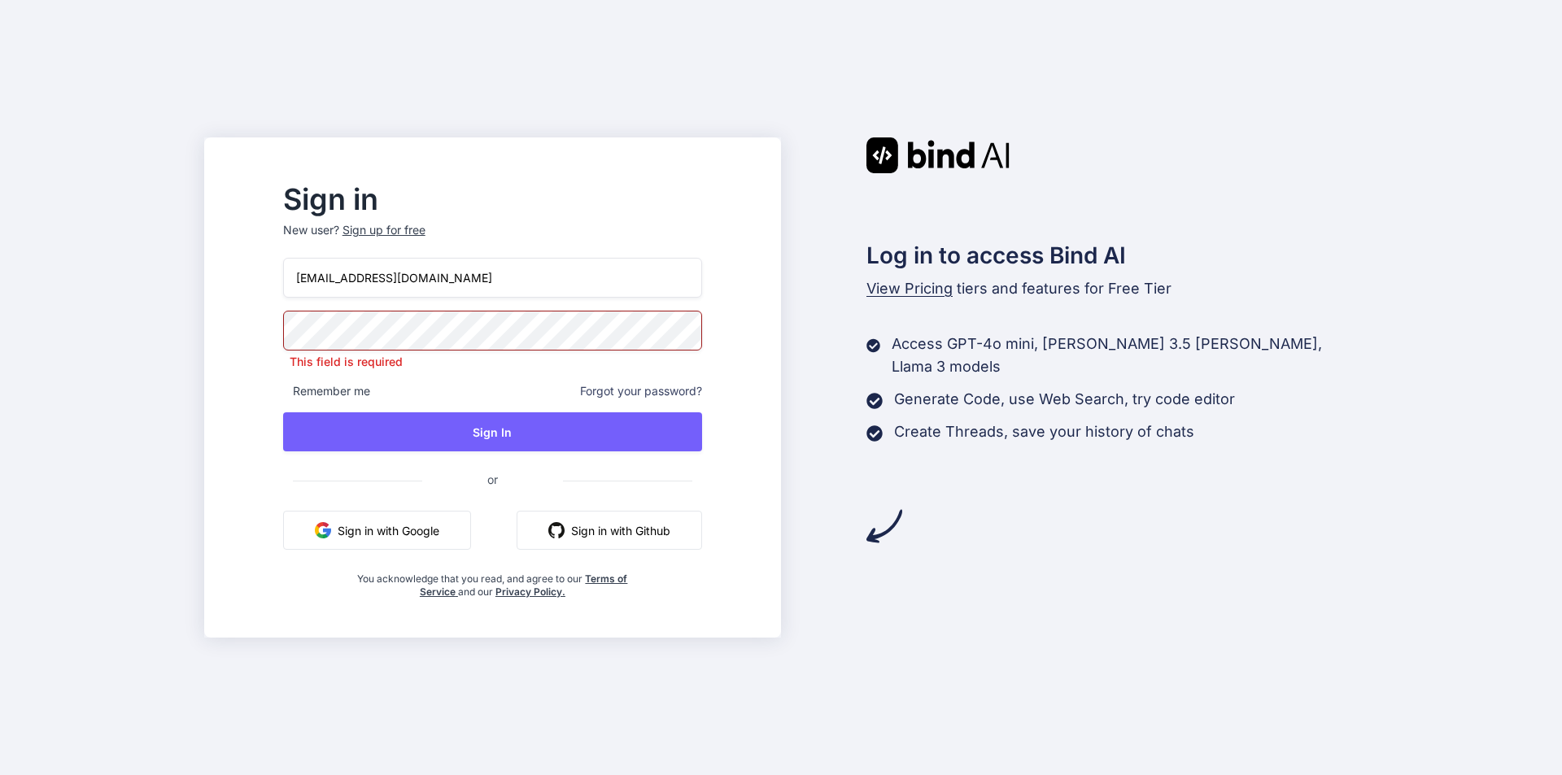
click at [382, 293] on input "[EMAIL_ADDRESS][DOMAIN_NAME]" at bounding box center [492, 278] width 419 height 40
click at [460, 280] on input "[EMAIL_ADDRESS][DOMAIN_NAME]" at bounding box center [492, 278] width 419 height 40
type input "[EMAIL_ADDRESS][DOMAIN_NAME]"
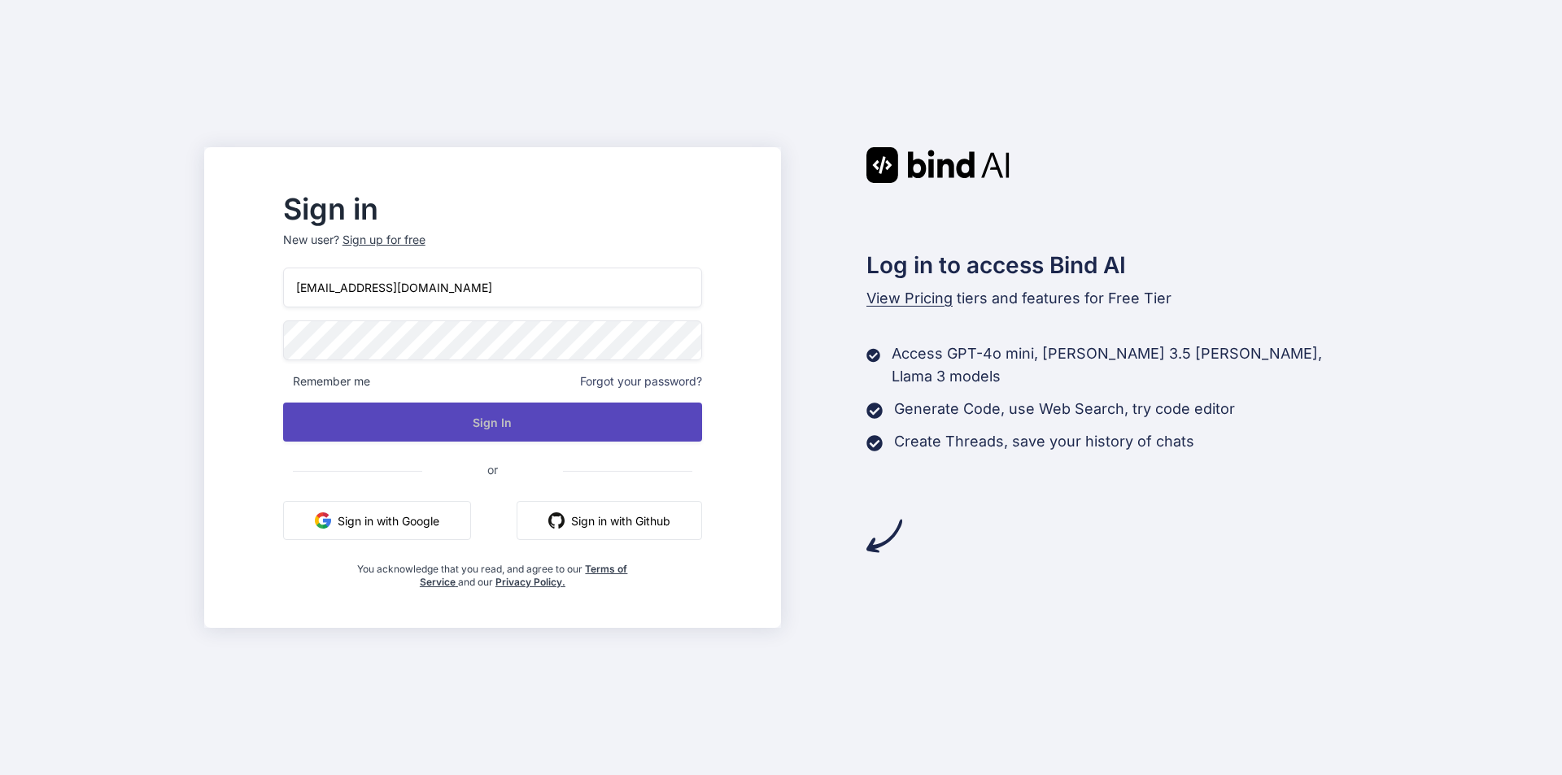
click at [479, 438] on button "Sign In" at bounding box center [492, 422] width 419 height 39
